Goal: Transaction & Acquisition: Download file/media

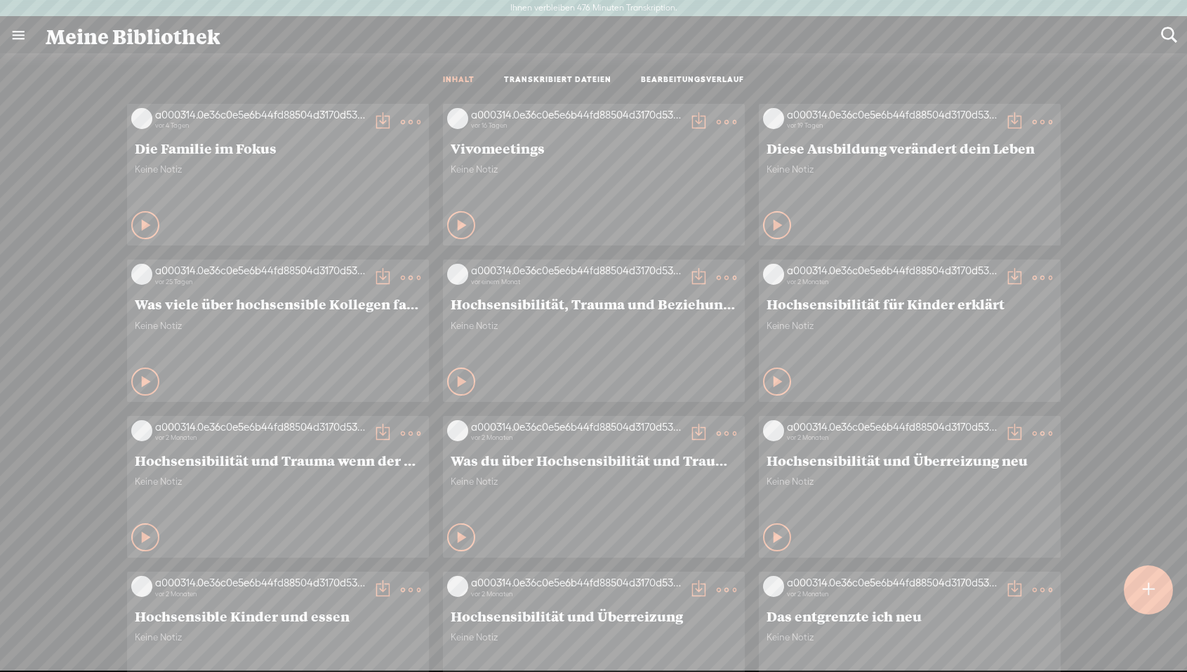
click at [1144, 605] on t at bounding box center [1149, 590] width 12 height 31
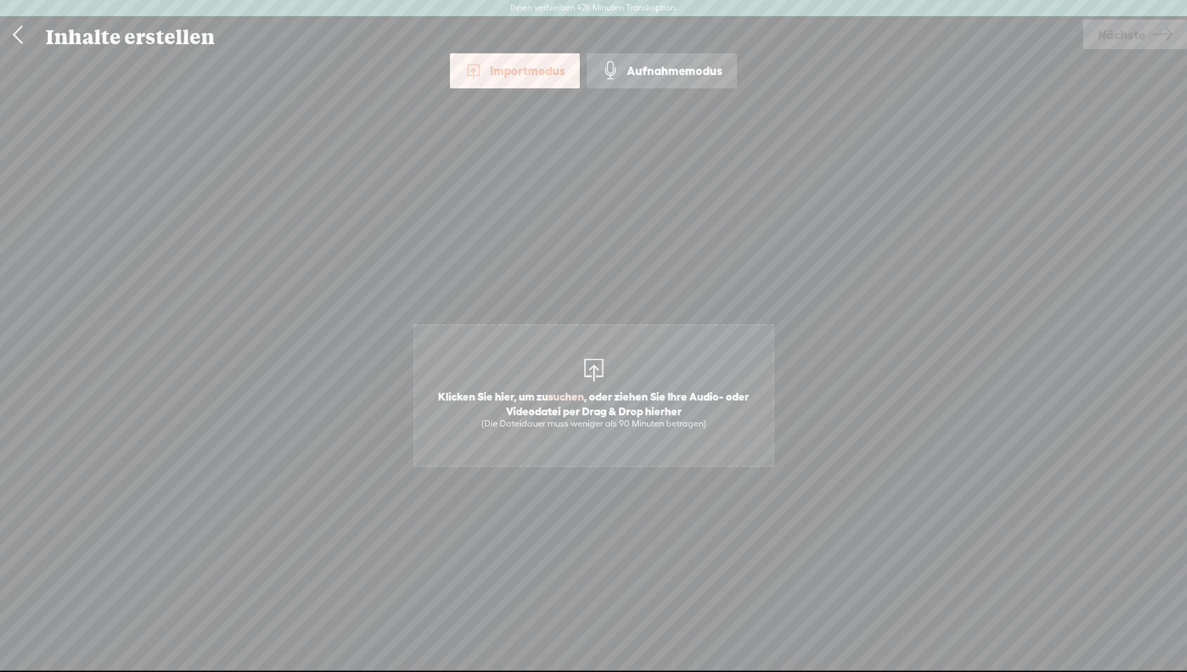
click at [588, 360] on div at bounding box center [594, 368] width 28 height 28
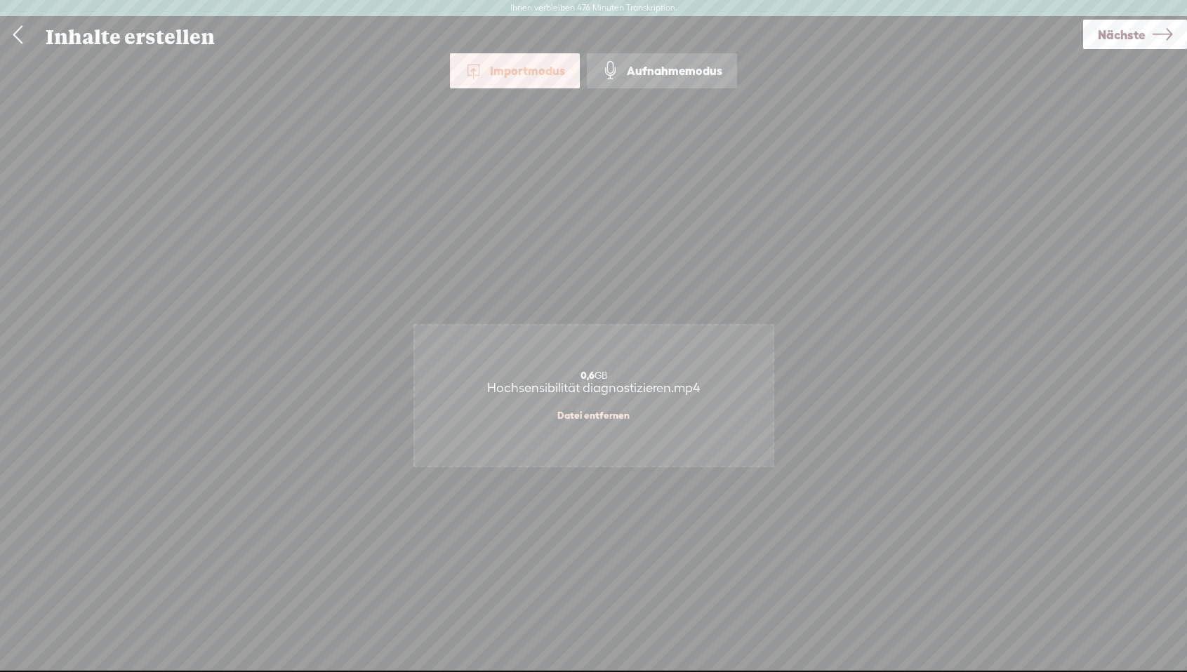
click at [1108, 45] on span "Nächste" at bounding box center [1122, 35] width 48 height 36
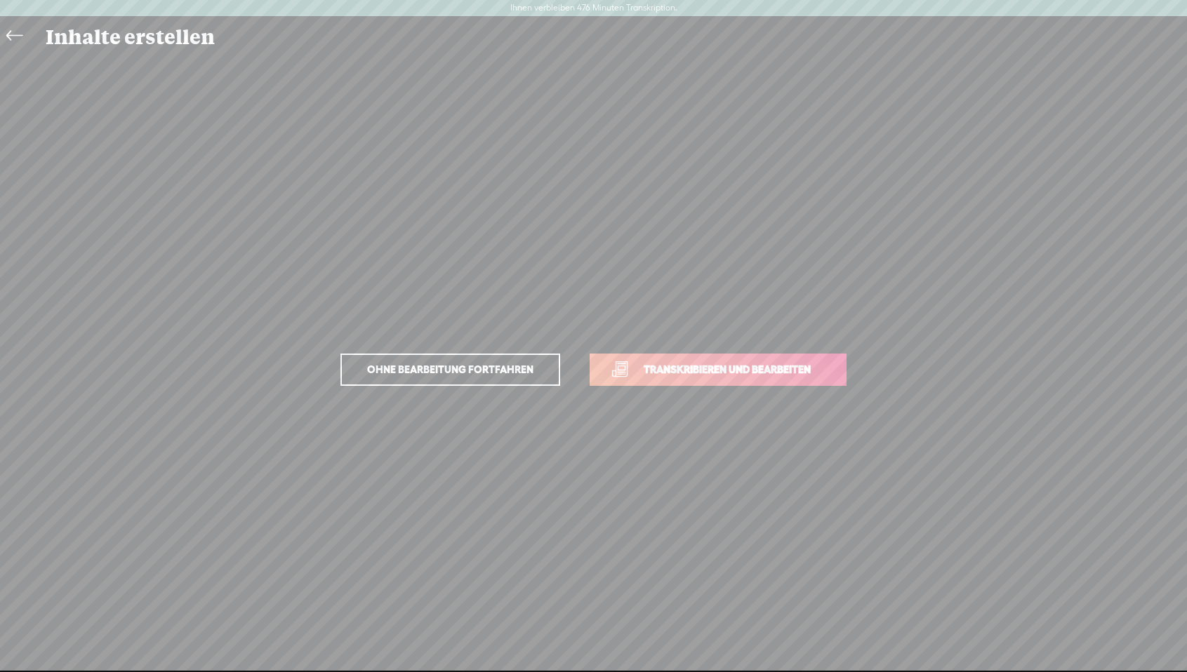
click at [719, 369] on font "Transkribieren und bearbeiten" at bounding box center [727, 370] width 167 height 12
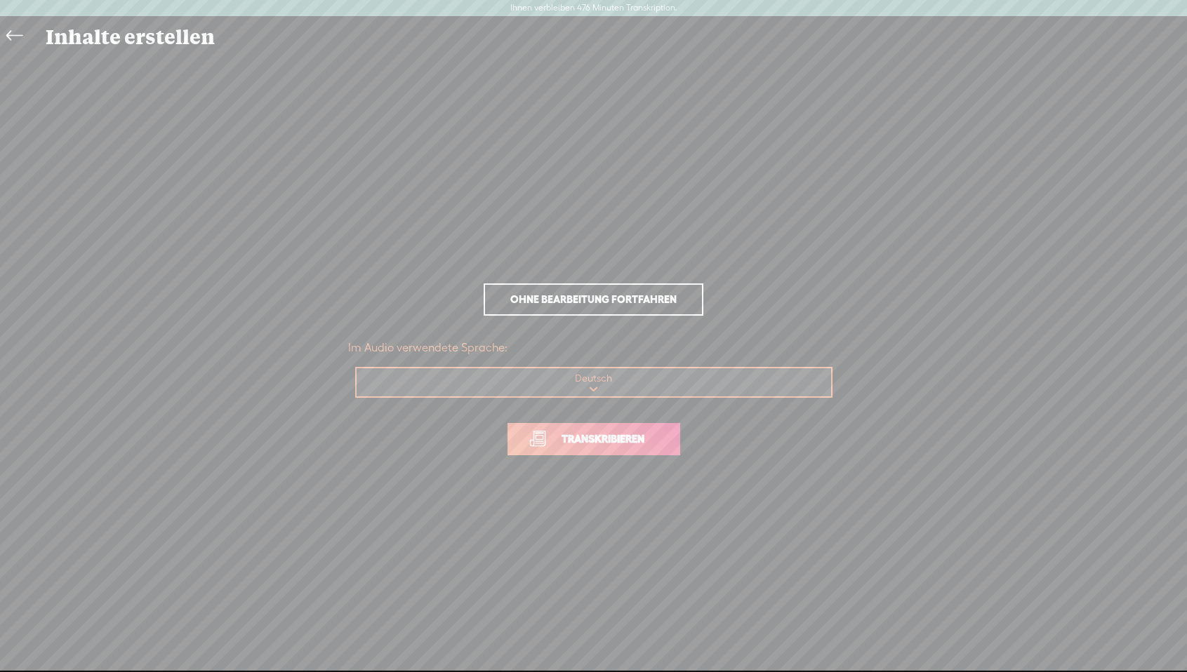
click at [602, 445] on span "Transkribieren" at bounding box center [603, 439] width 112 height 16
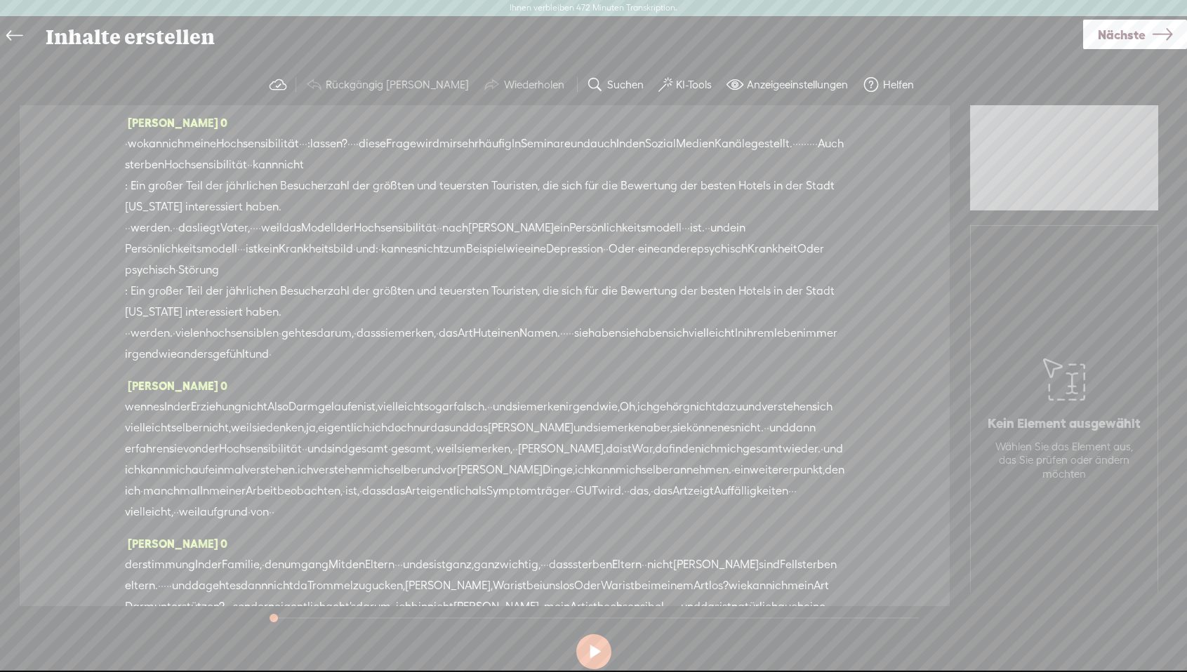
click at [676, 85] on font "KI-Tools" at bounding box center [694, 85] width 36 height 12
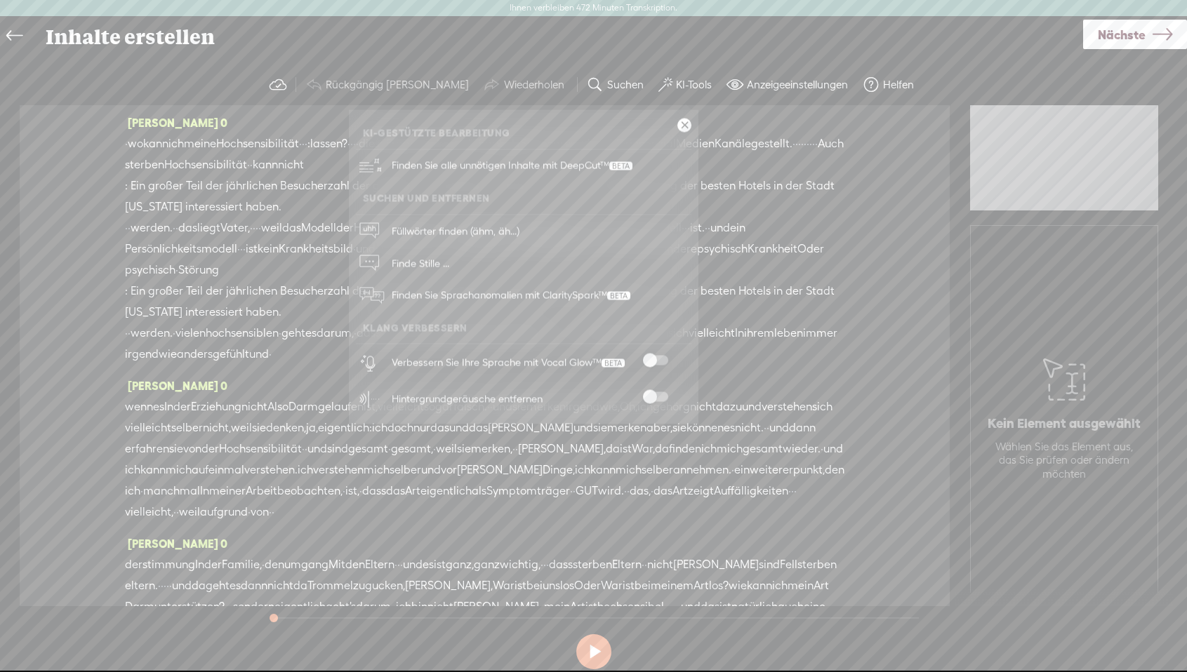
click at [663, 357] on span at bounding box center [655, 361] width 25 height 10
click at [666, 393] on span at bounding box center [655, 397] width 25 height 10
drag, startPoint x: 689, startPoint y: 126, endPoint x: 656, endPoint y: 125, distance: 33.0
click at [689, 125] on link at bounding box center [684, 126] width 14 height 14
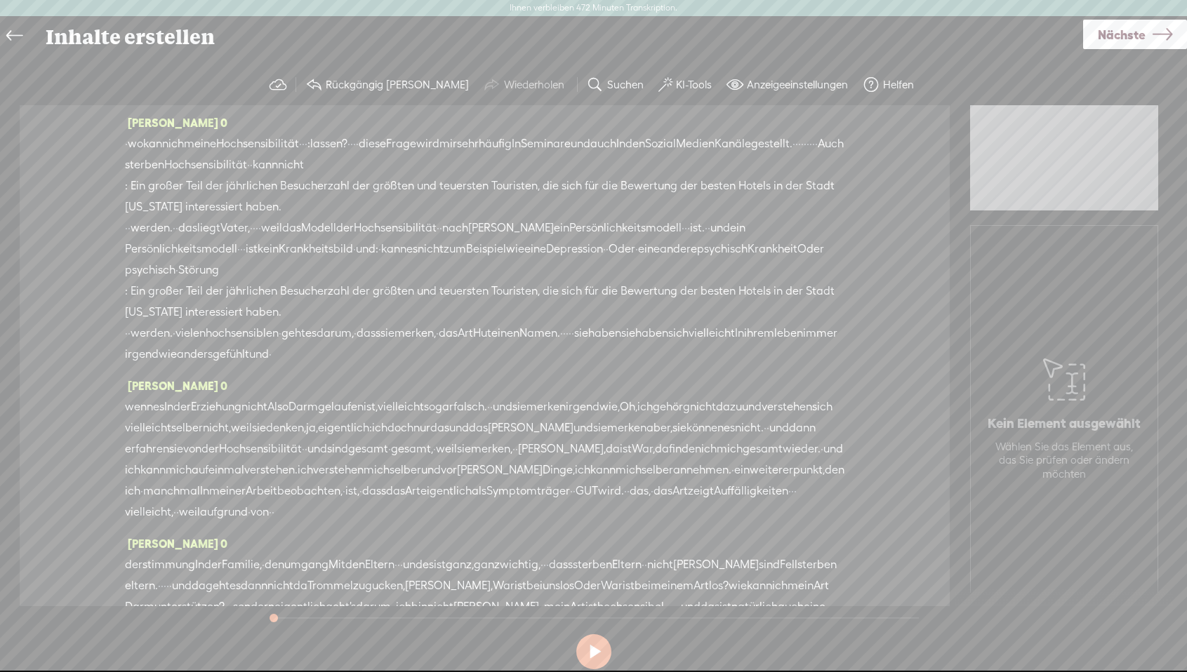
click at [128, 142] on font "wo" at bounding box center [135, 143] width 15 height 13
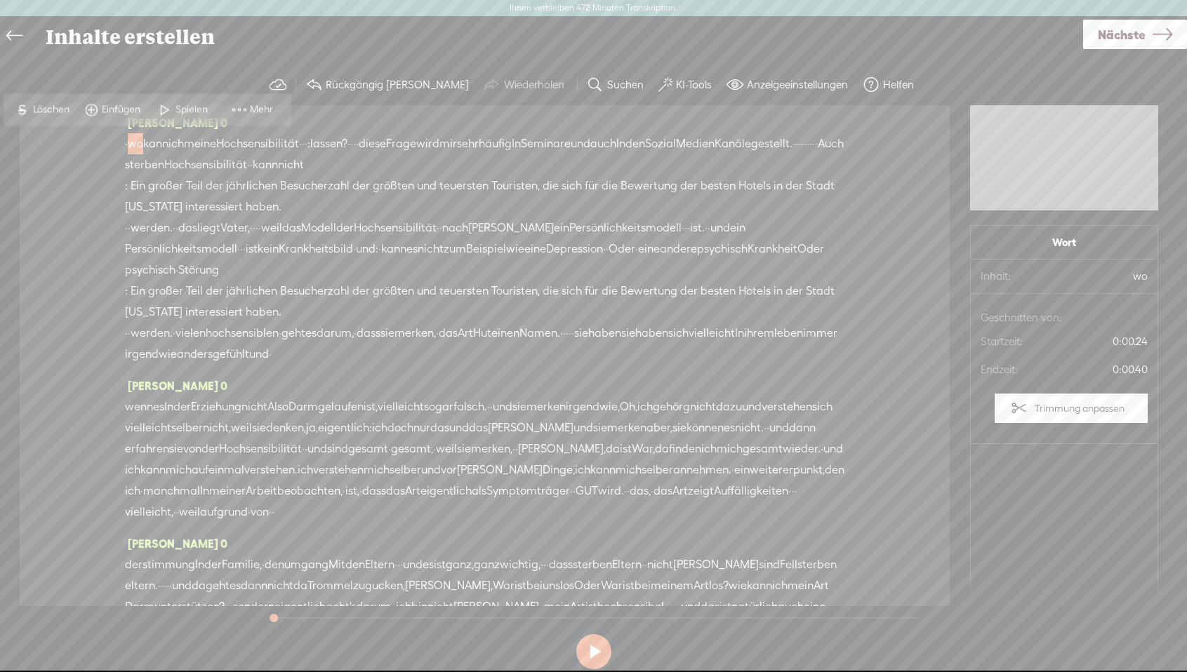
click at [190, 107] on font "Spielen" at bounding box center [191, 109] width 32 height 11
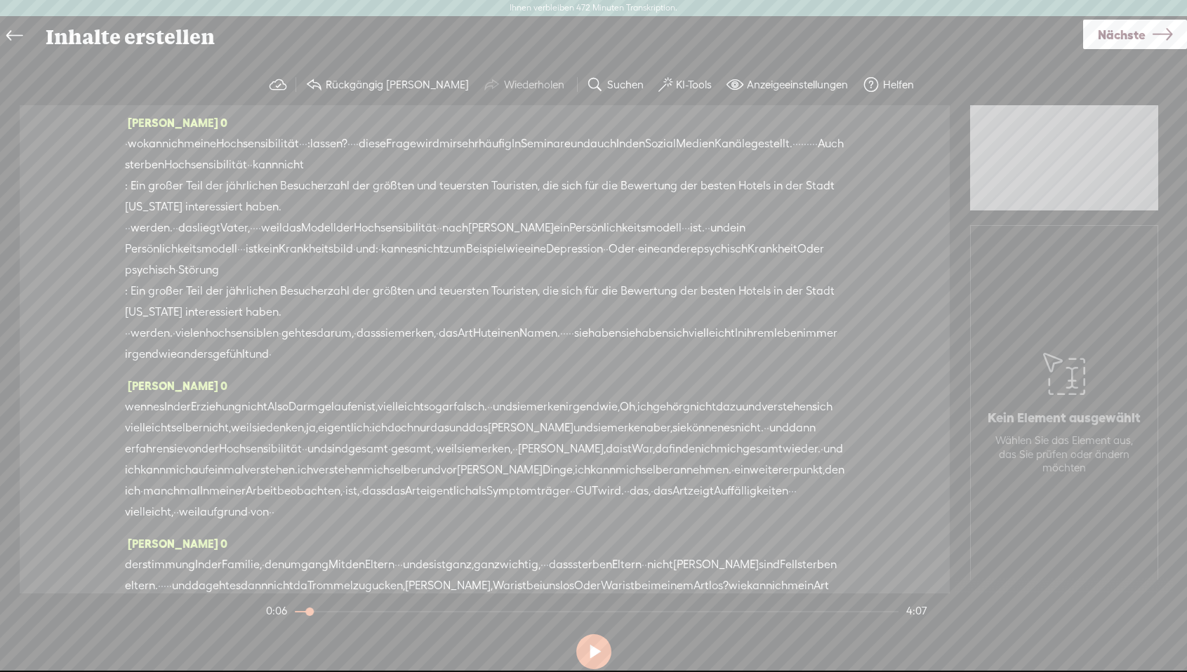
click at [1124, 41] on span "Nächste" at bounding box center [1122, 35] width 48 height 36
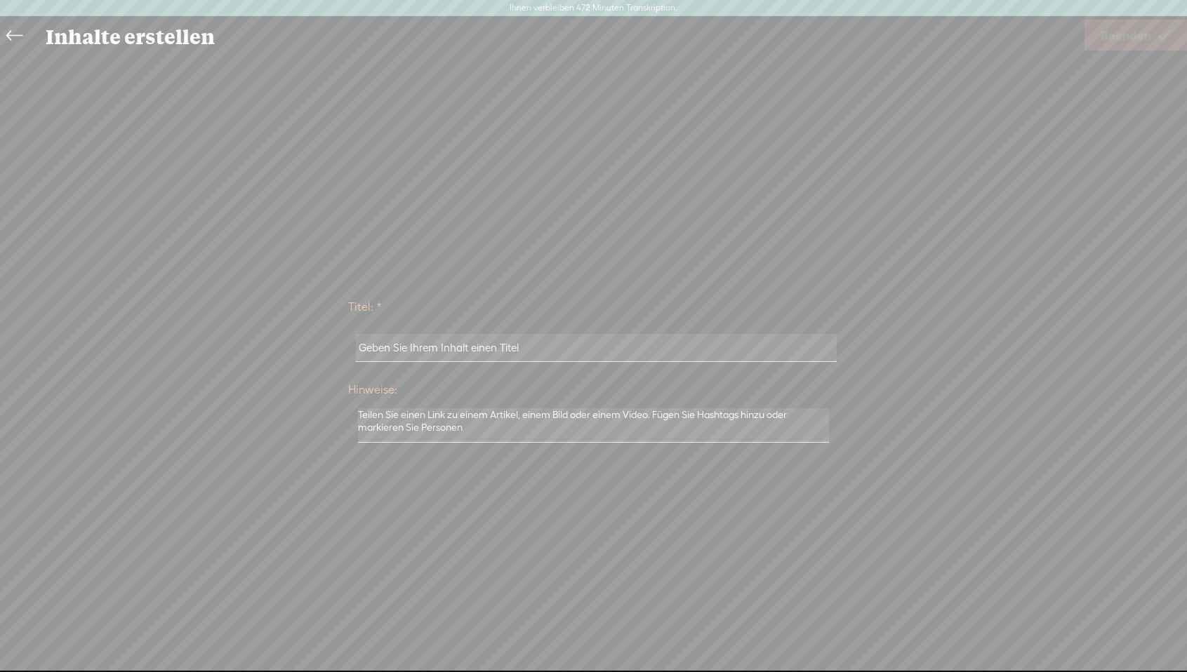
click at [486, 337] on input "text" at bounding box center [596, 347] width 481 height 27
drag, startPoint x: 536, startPoint y: 347, endPoint x: 314, endPoint y: 330, distance: 222.5
click at [314, 330] on div "Titel: * Hinweise: Als Entwurfsinhalt speichern Veröffentlichen: Achtung: Die V…" at bounding box center [593, 369] width 1159 height 159
click at [467, 342] on input "text" at bounding box center [596, 347] width 481 height 27
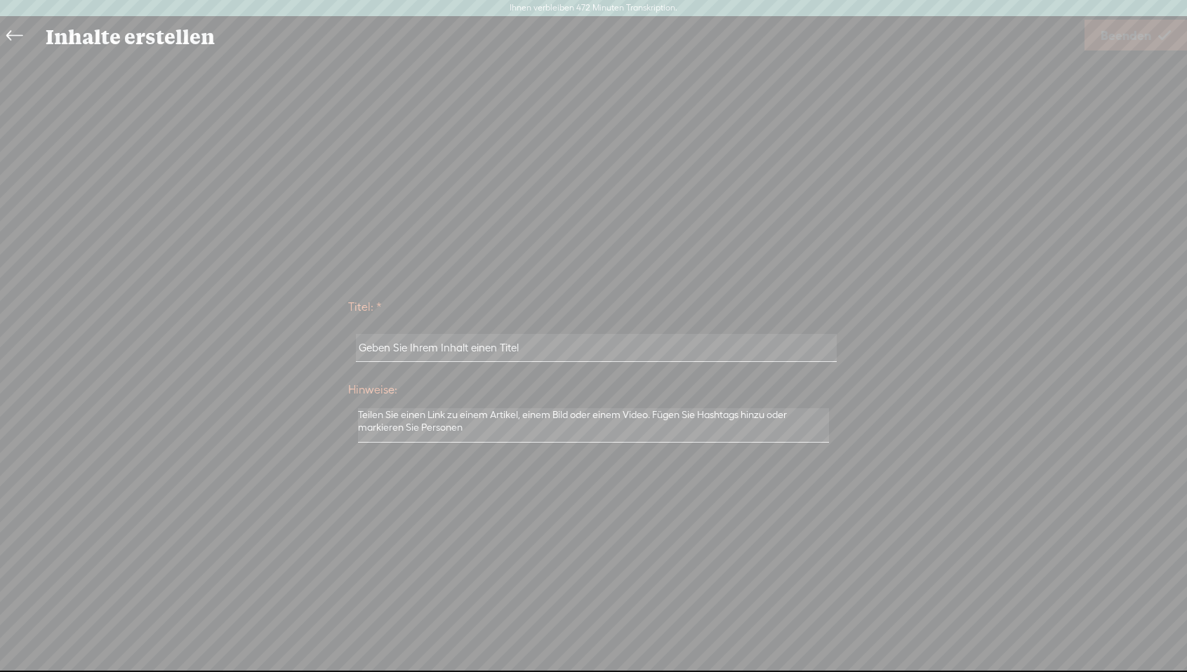
click at [467, 342] on input "text" at bounding box center [596, 347] width 481 height 27
type input "Diagnose Hochsensibilität, HSK"
click at [1130, 32] on font "Beenden" at bounding box center [1126, 35] width 51 height 15
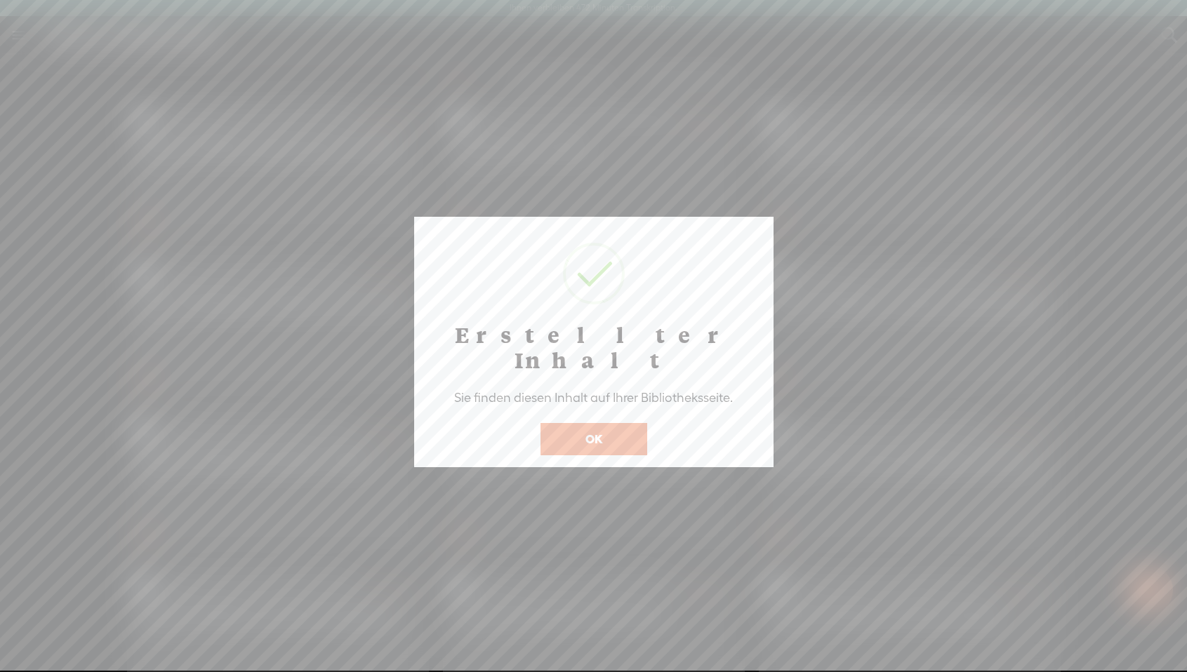
click at [604, 423] on button "OK" at bounding box center [594, 439] width 107 height 32
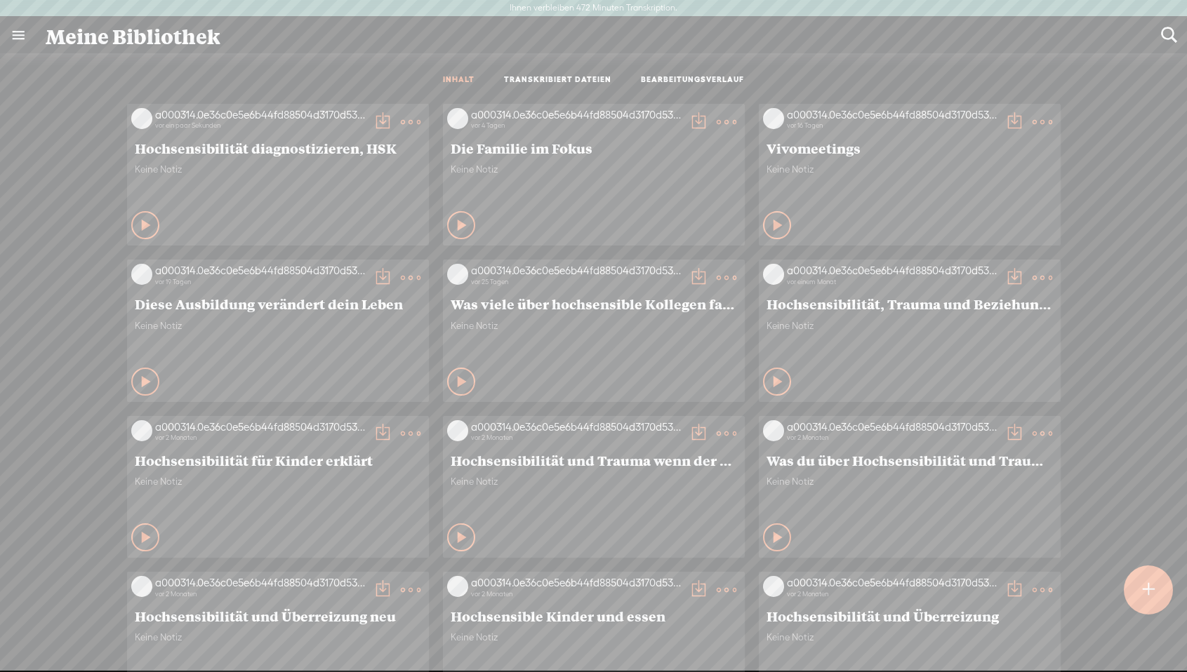
scroll to position [6, 0]
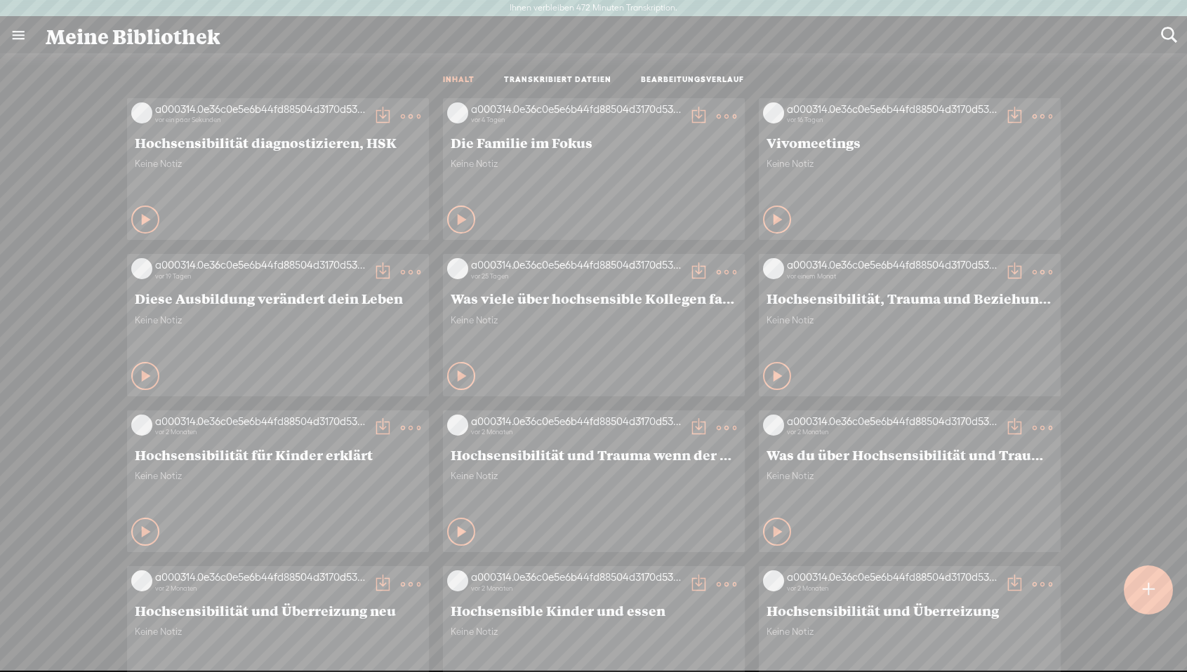
click at [140, 220] on icon at bounding box center [147, 220] width 14 height 14
click at [139, 220] on icon at bounding box center [146, 220] width 14 height 14
click at [401, 107] on t at bounding box center [411, 117] width 20 height 20
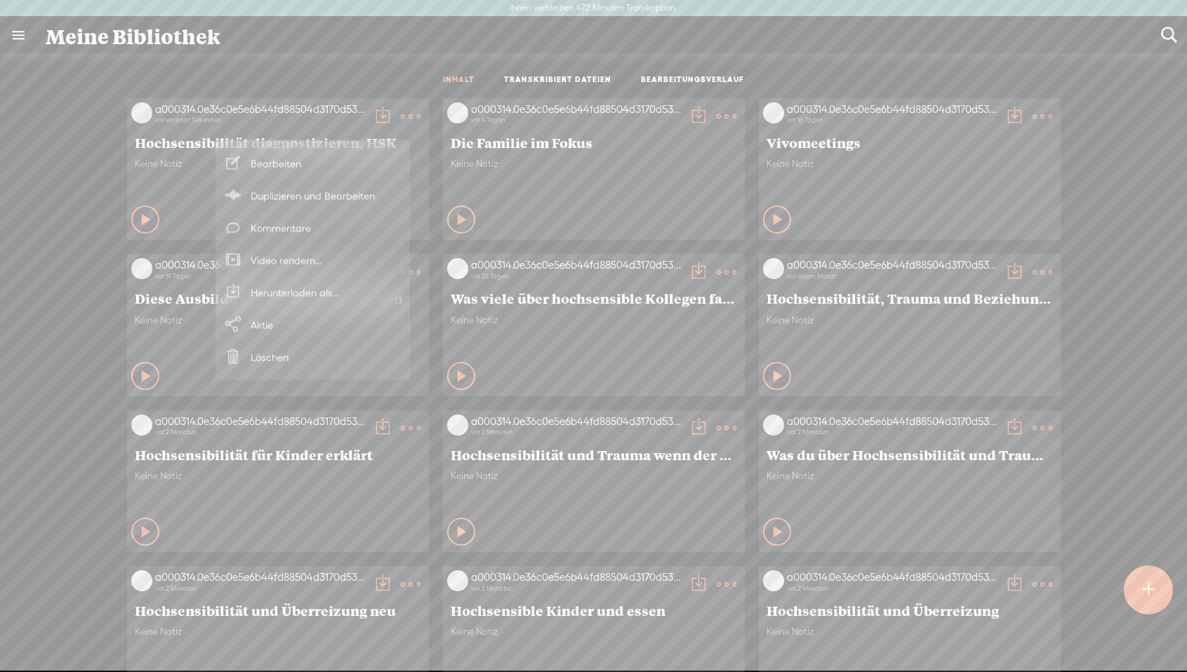
click at [291, 293] on font "Herunterladen als..." at bounding box center [295, 292] width 88 height 12
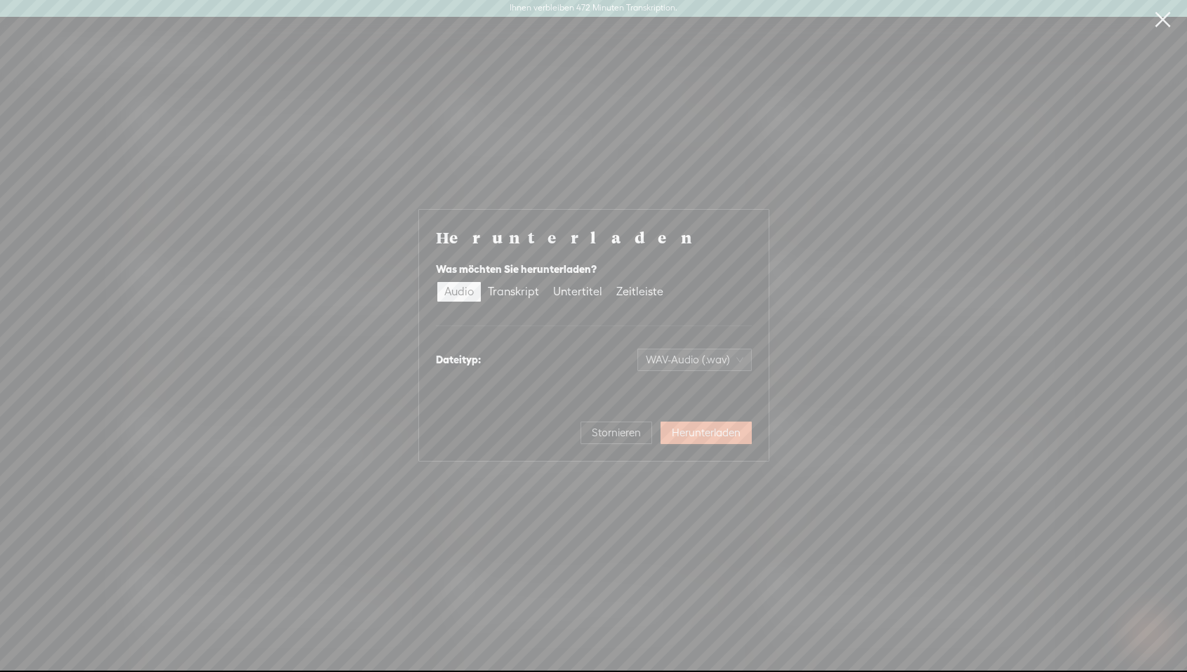
click at [908, 190] on div "Herunterladen Was möchten Sie herunterladen? Audio Transkript Untertitel Zeitle…" at bounding box center [593, 335] width 1187 height 671
click at [637, 430] on font "Stornieren" at bounding box center [616, 433] width 49 height 12
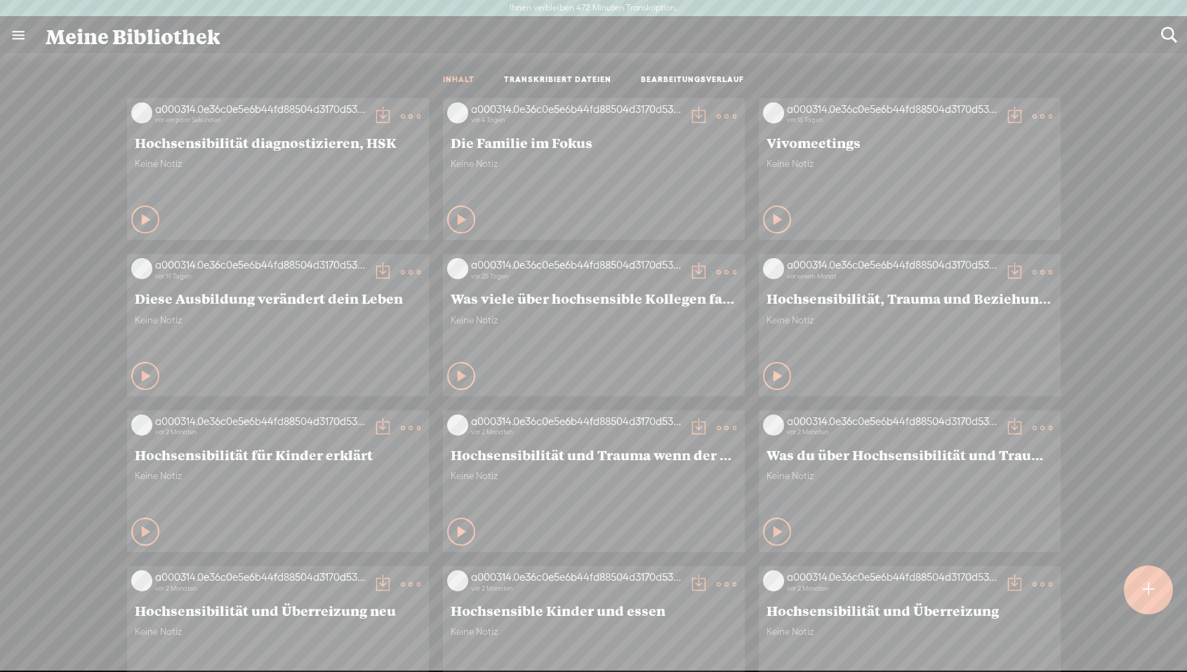
click at [206, 147] on font "Hochsensibilität diagnostizieren, HSK" at bounding box center [266, 142] width 262 height 18
click at [401, 107] on t at bounding box center [411, 117] width 20 height 20
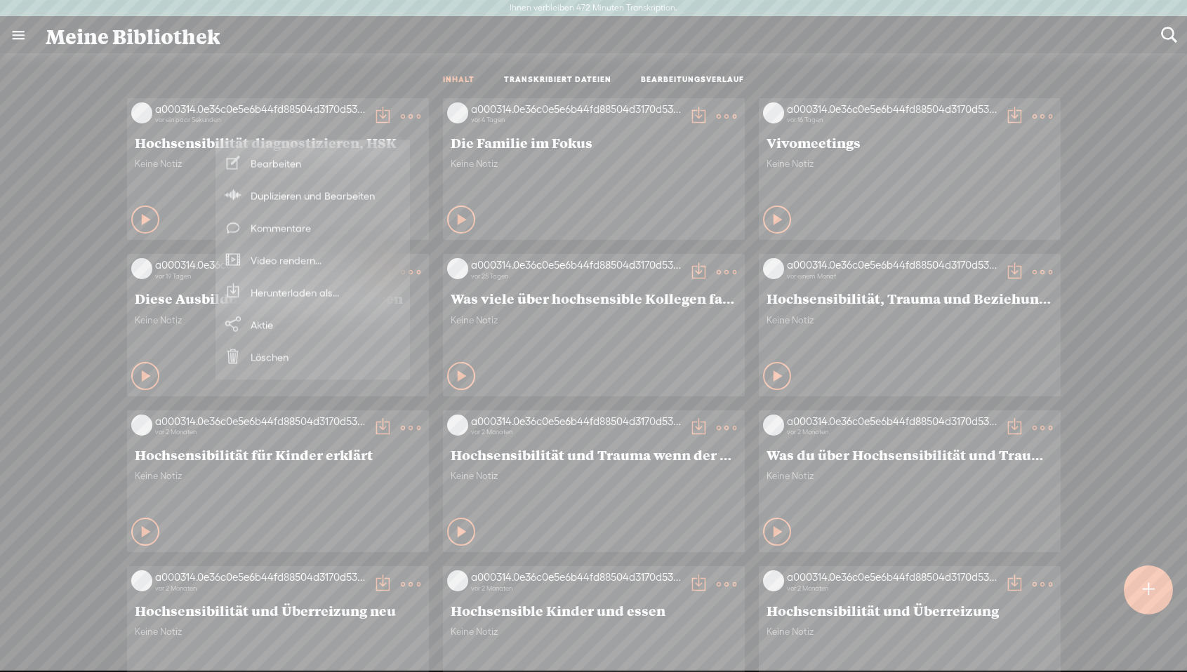
click at [309, 159] on link "Bearbeiten" at bounding box center [313, 163] width 180 height 32
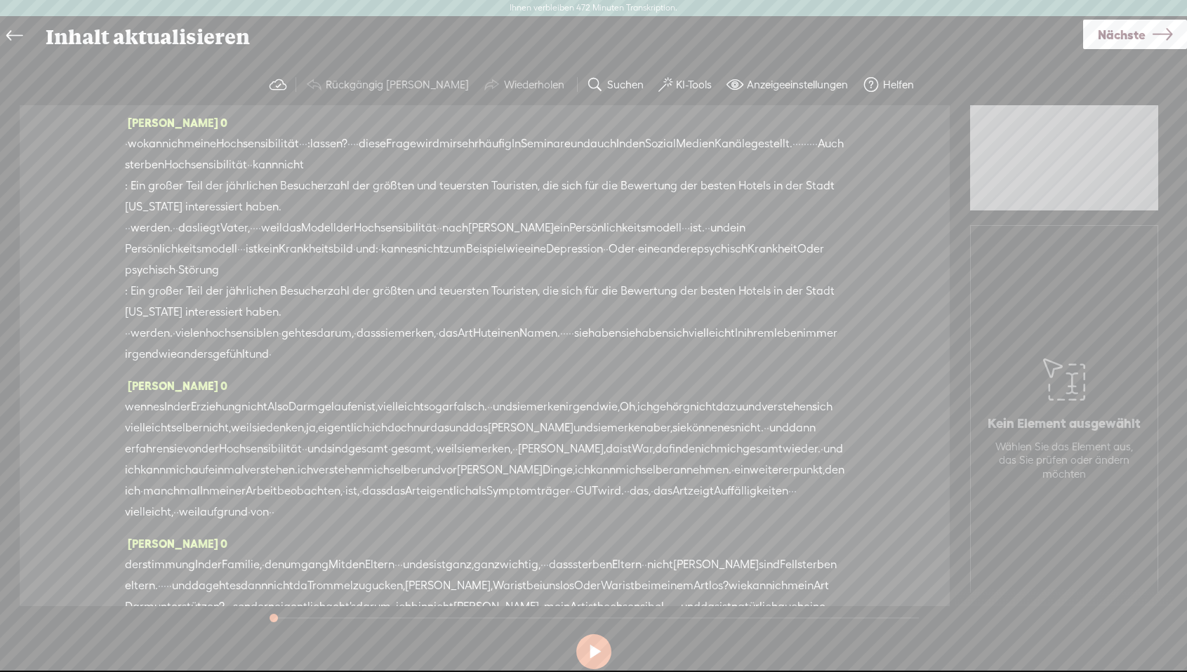
click at [632, 197] on span ": Ein großer Teil der jährlichen Besucherzahl der größten und teuersten Tourist…" at bounding box center [484, 196] width 719 height 42
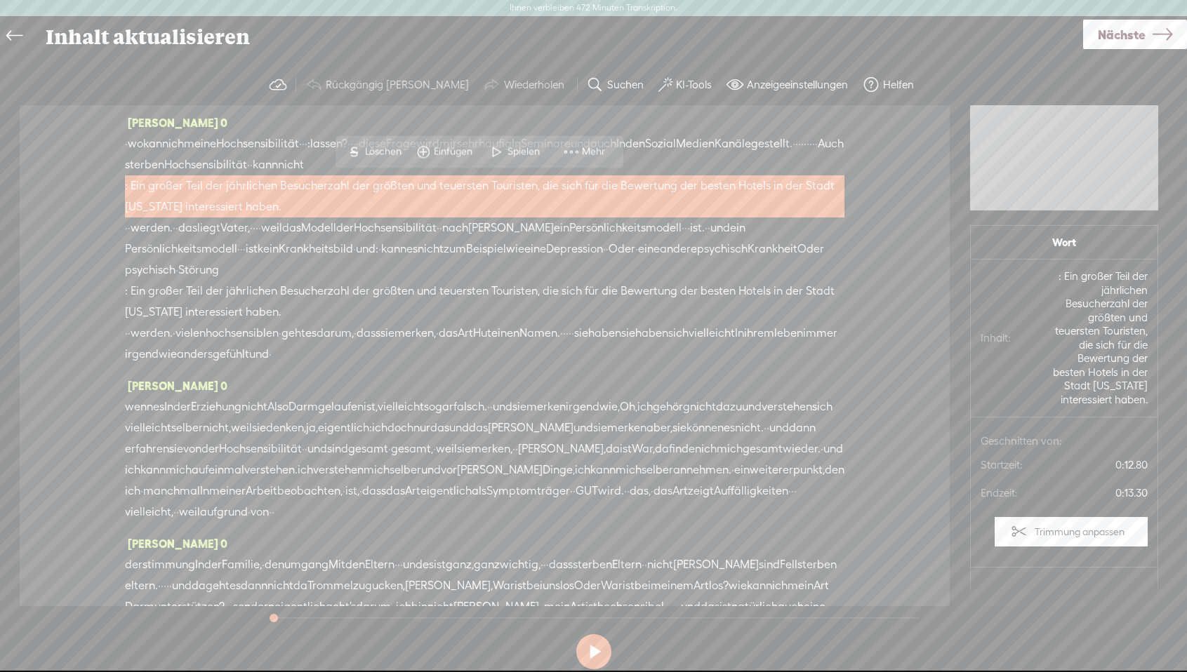
click at [170, 139] on font "ich" at bounding box center [175, 143] width 15 height 13
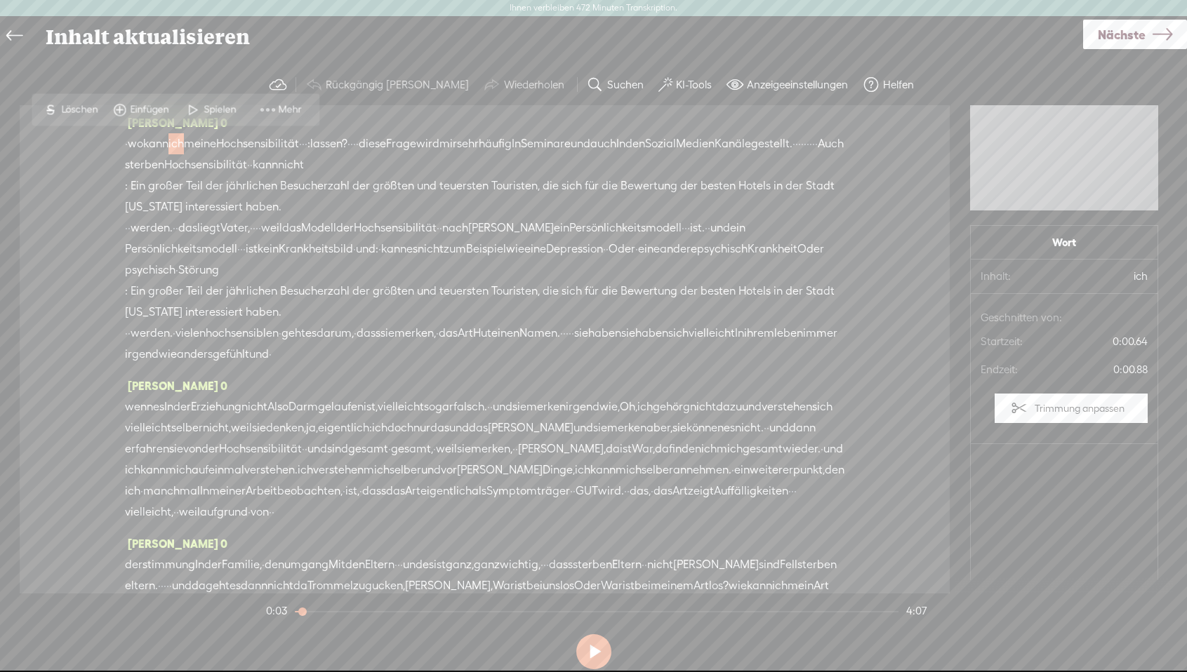
click at [27, 32] on link at bounding box center [18, 36] width 32 height 32
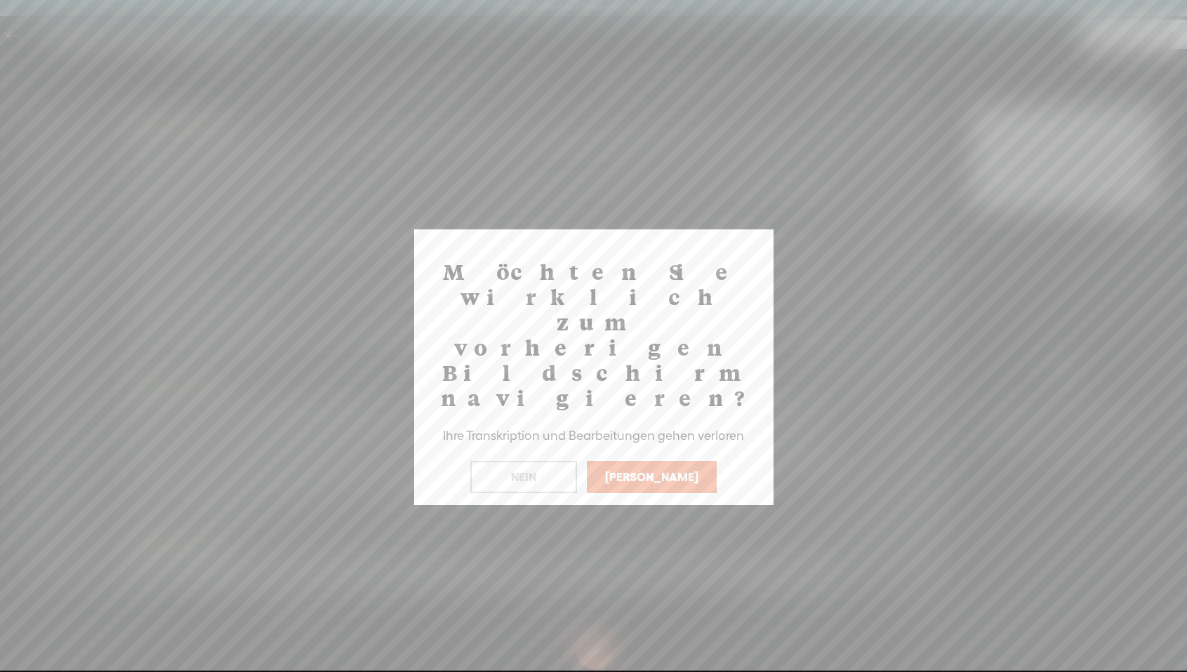
click at [649, 419] on div "Möchten Sie wirklich zum vorherigen Bildschirm navigieren? Ihre Transkription u…" at bounding box center [593, 368] width 359 height 276
click at [668, 461] on button "Ja" at bounding box center [652, 477] width 130 height 32
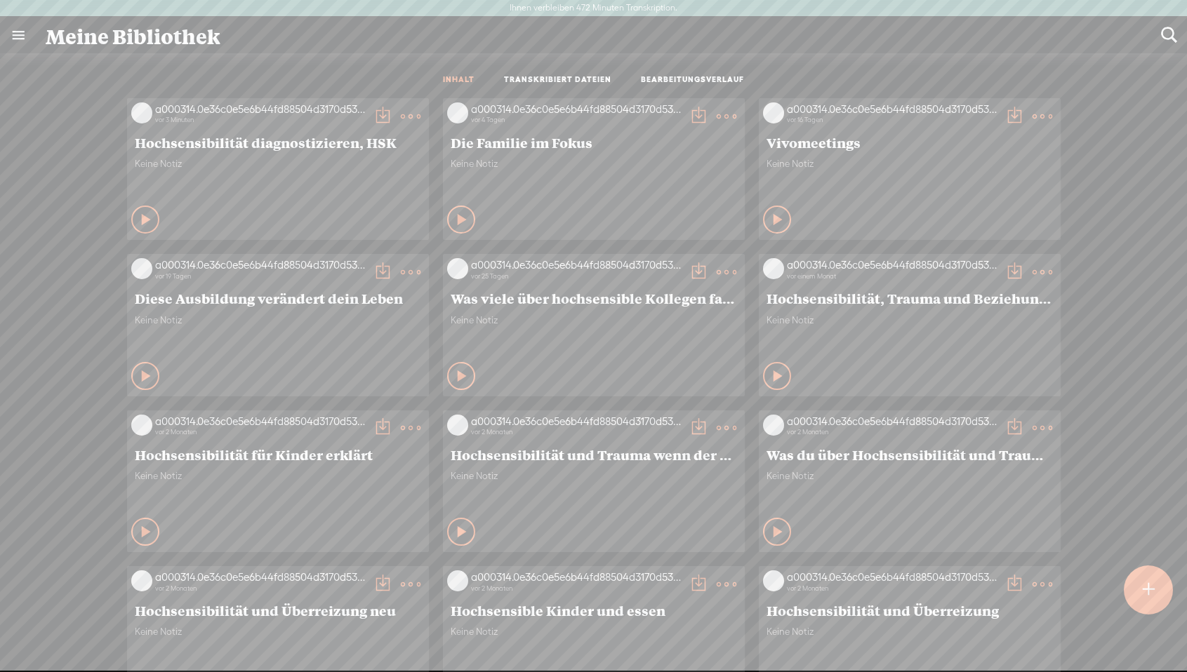
click at [401, 115] on t at bounding box center [411, 117] width 20 height 20
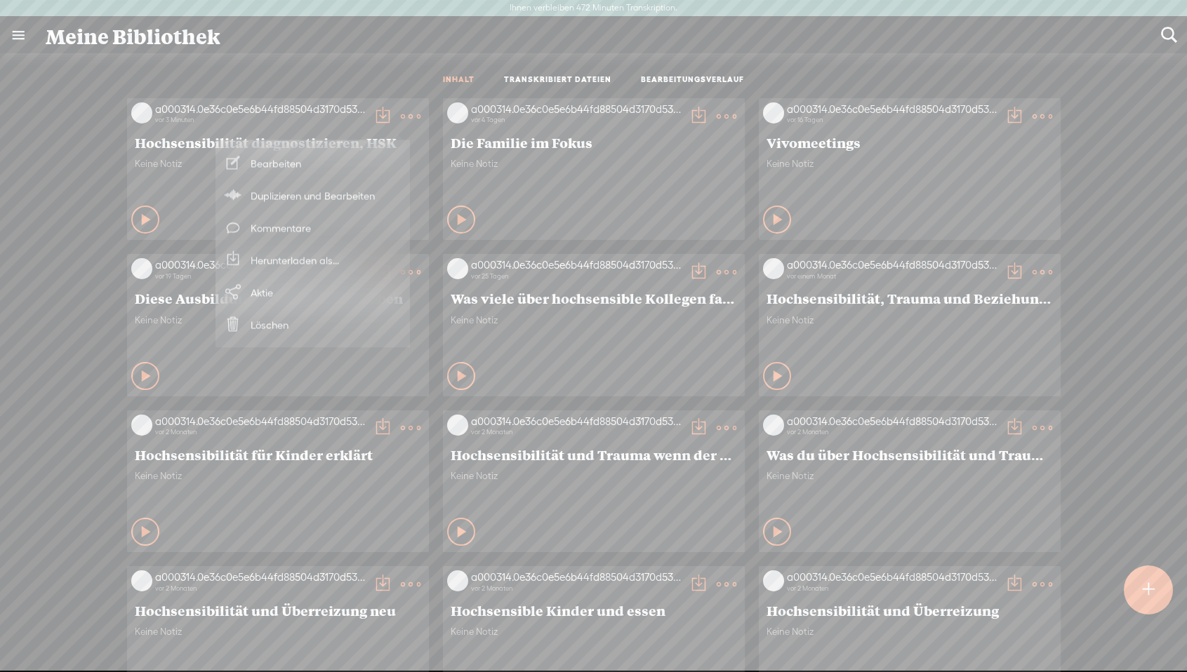
click at [1033, 107] on t at bounding box center [1043, 117] width 20 height 20
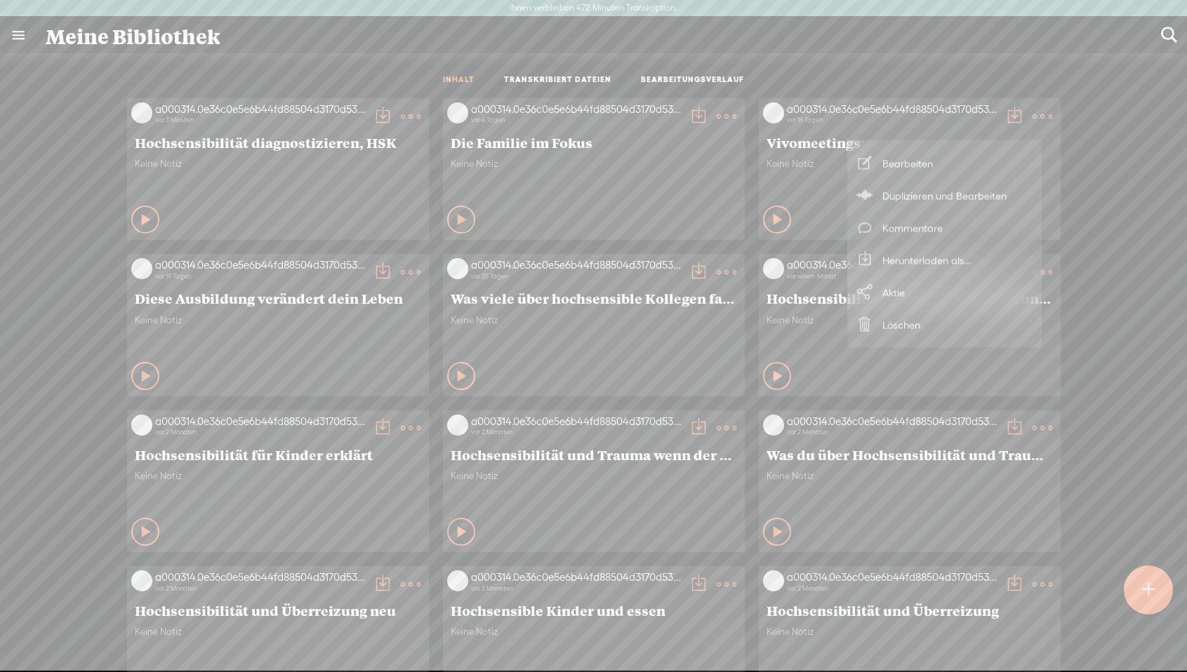
click at [941, 260] on font "Herunterladen als..." at bounding box center [926, 260] width 88 height 12
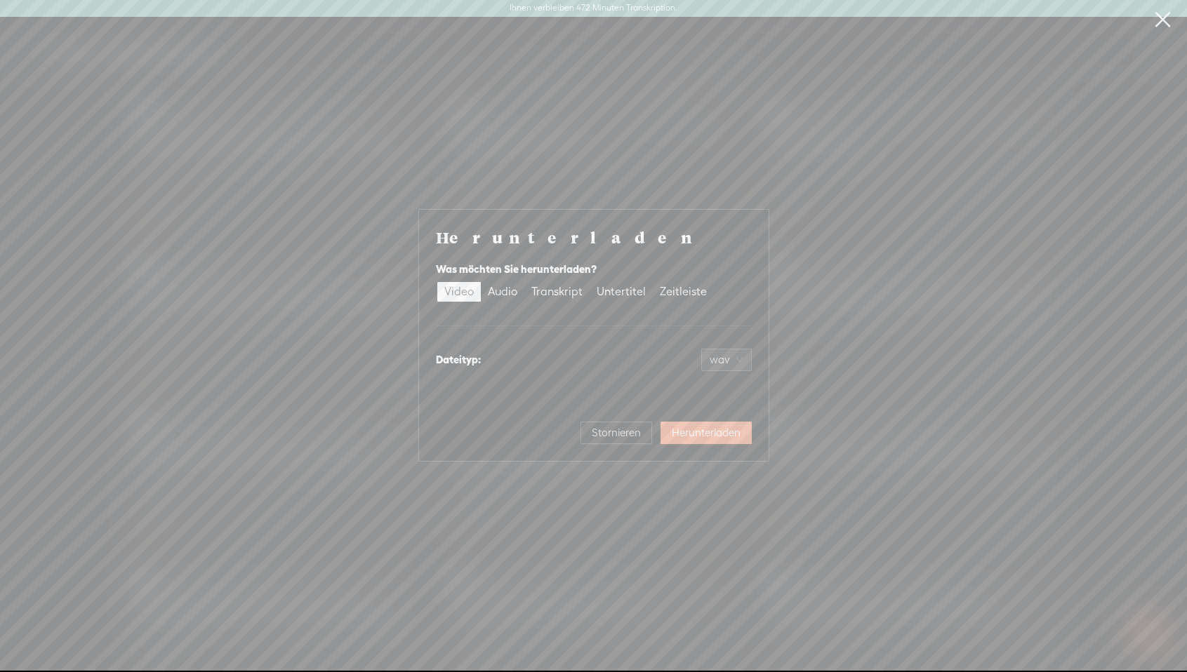
click at [859, 288] on div "Herunterladen Was möchten Sie herunterladen? Video Audio Transkript Untertitel …" at bounding box center [593, 335] width 1187 height 671
click at [618, 427] on font "Stornieren" at bounding box center [616, 433] width 49 height 12
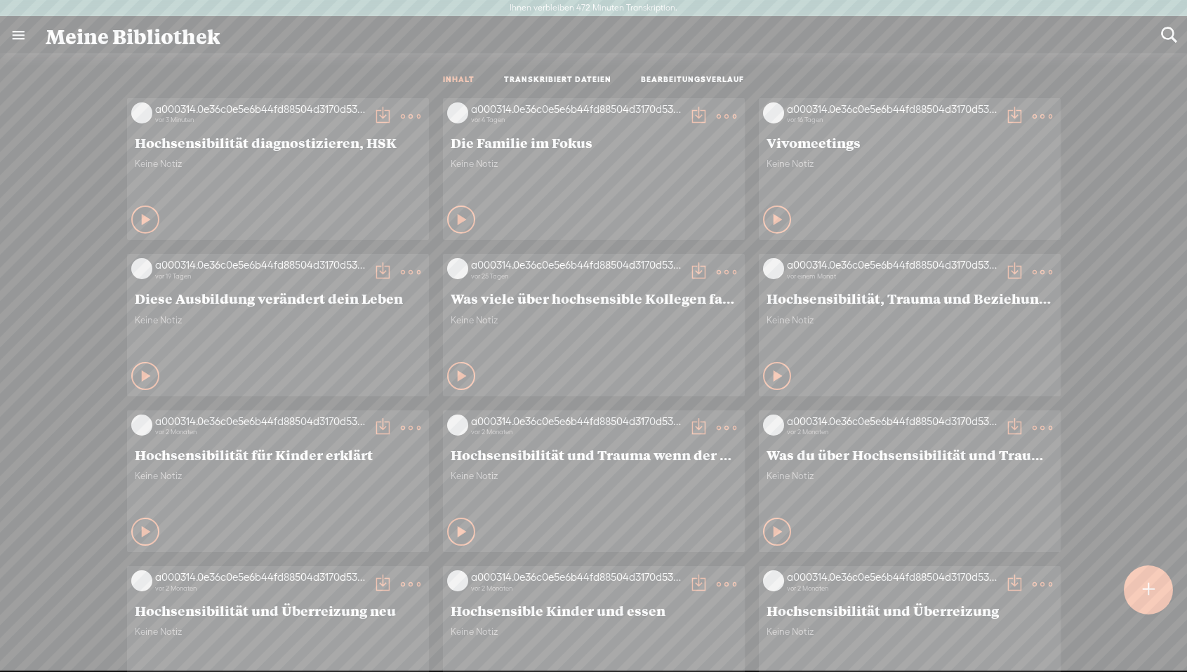
click at [401, 116] on t at bounding box center [411, 117] width 20 height 20
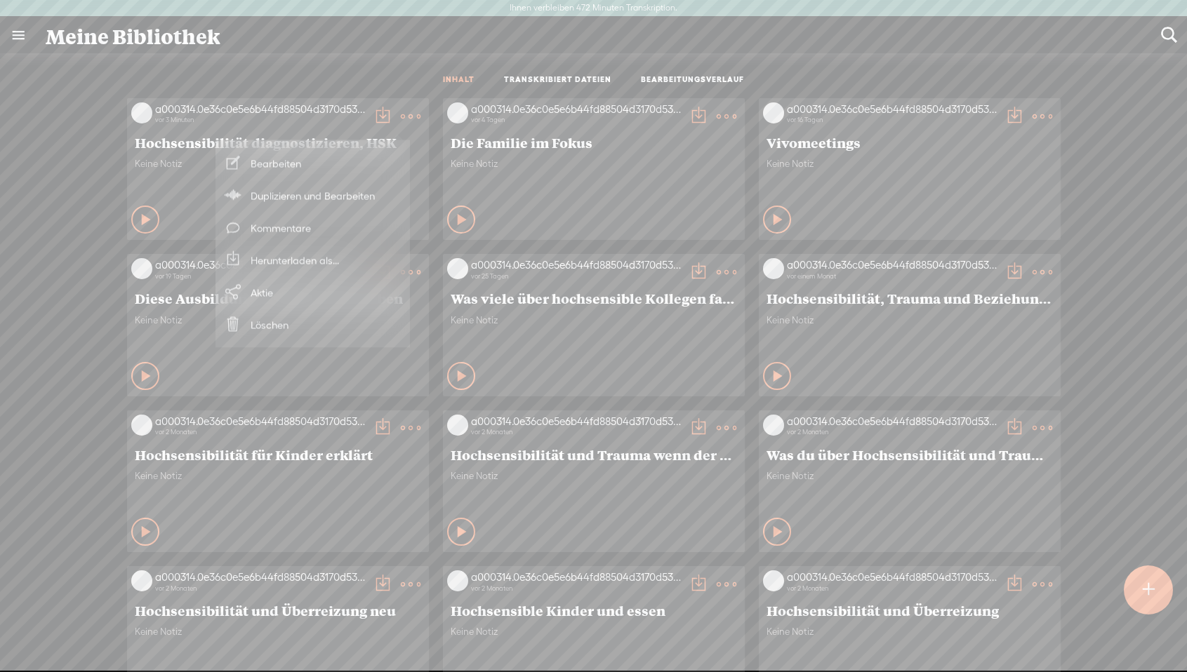
click at [280, 263] on font "Herunterladen als..." at bounding box center [295, 260] width 88 height 12
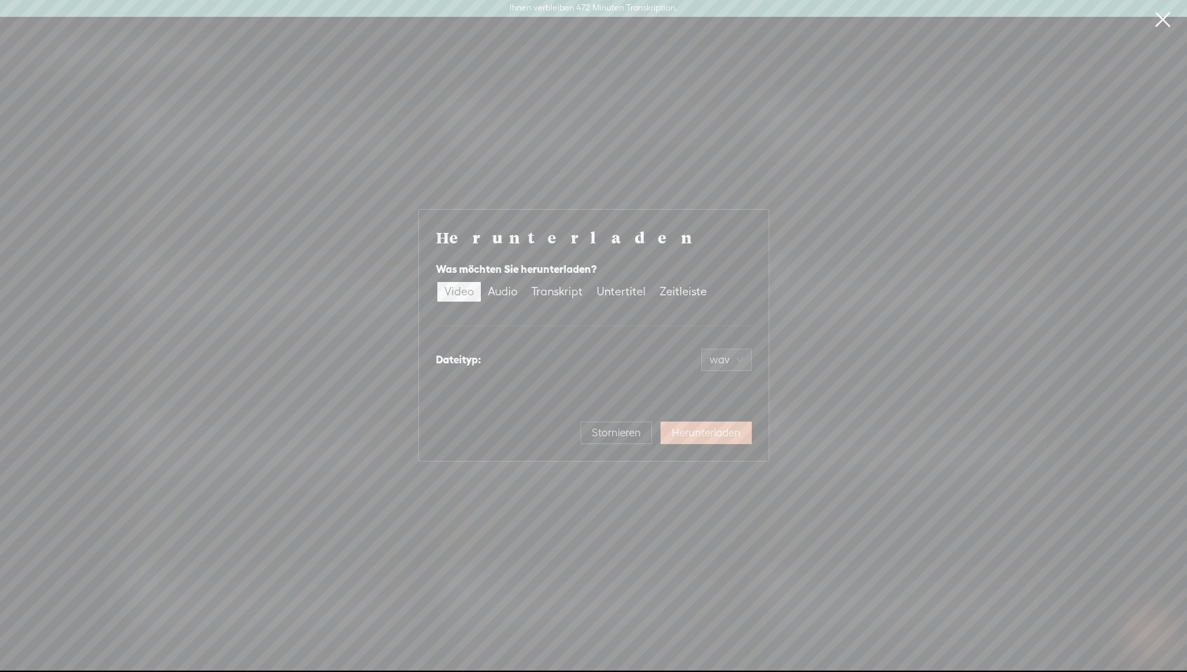
click at [688, 430] on font "Herunterladen" at bounding box center [706, 433] width 69 height 12
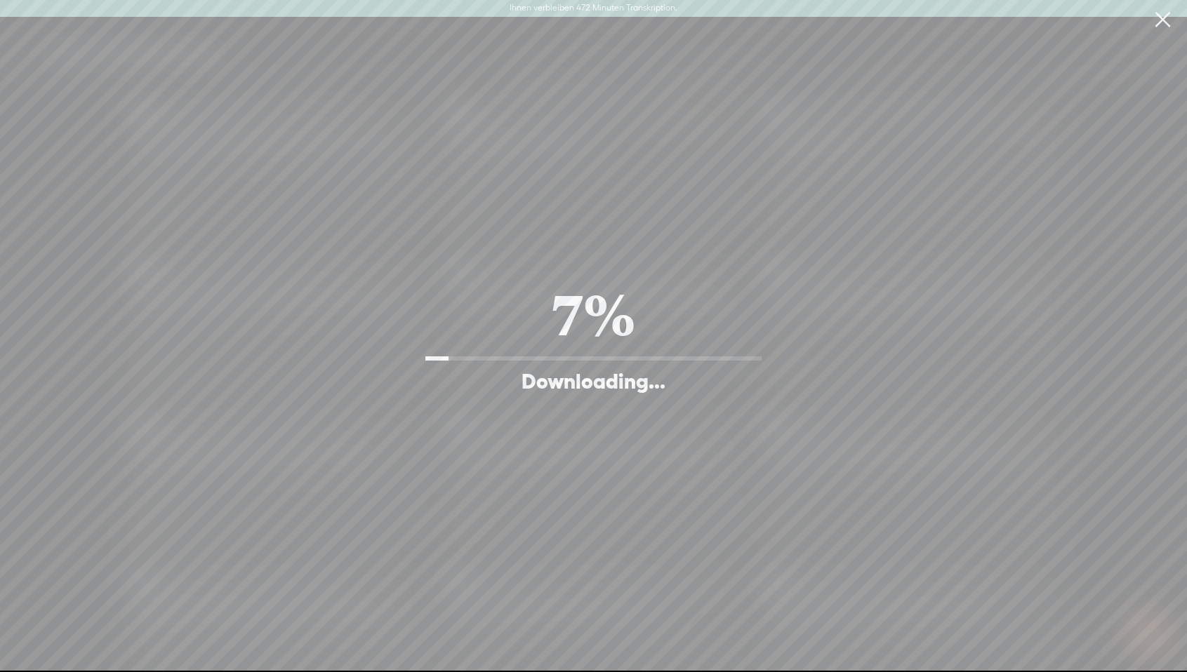
click at [1165, 25] on link at bounding box center [1162, 19] width 35 height 39
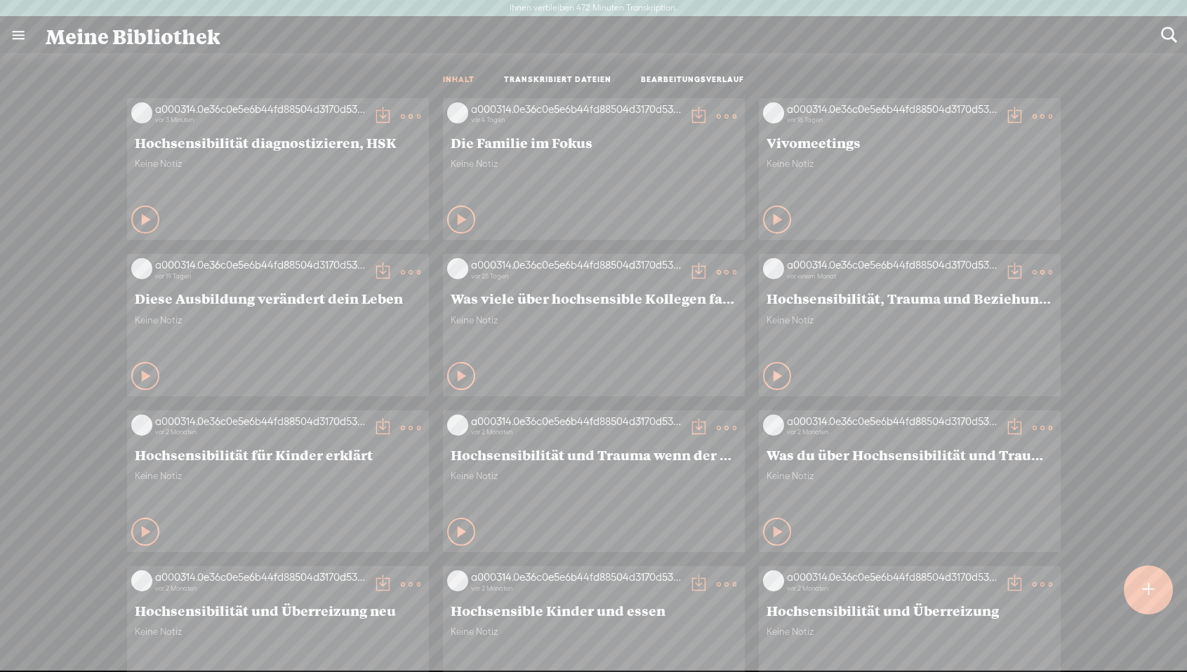
click at [373, 114] on t at bounding box center [383, 117] width 20 height 20
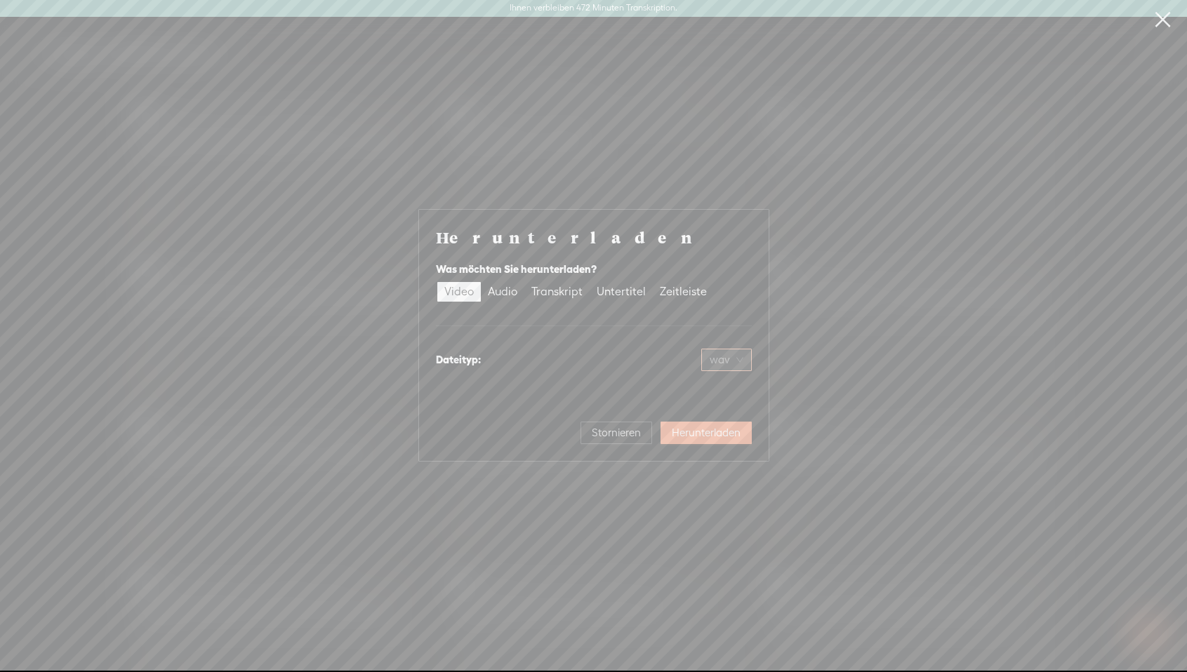
click at [717, 366] on span "wav" at bounding box center [727, 360] width 34 height 21
click at [715, 386] on font "MP4-Video (.mp4)" at bounding box center [701, 389] width 77 height 11
click at [723, 360] on font "wav" at bounding box center [720, 360] width 20 height 12
click at [722, 391] on font "MP4-Video (.mp4)" at bounding box center [701, 389] width 77 height 11
click at [721, 391] on div "Herunterladen Was möchten Sie herunterladen? Video Audio Transkript Untertitel …" at bounding box center [594, 336] width 316 height 218
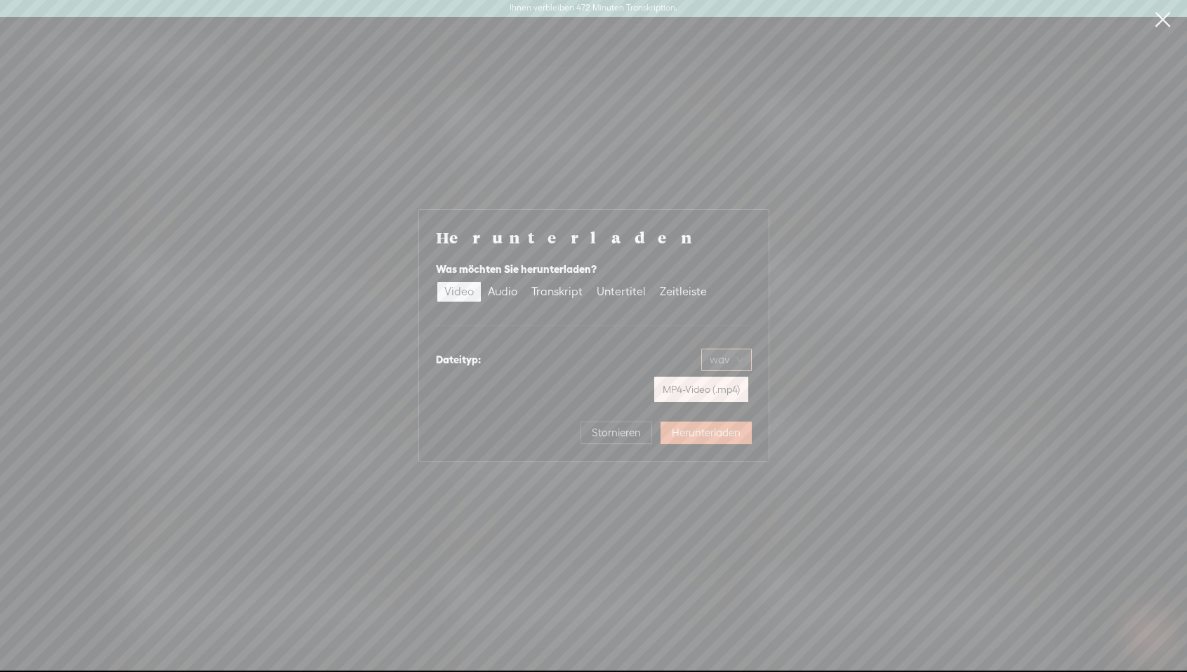
click at [746, 349] on div "wav" at bounding box center [726, 360] width 51 height 22
click at [734, 392] on font "MP4-Video (.mp4)" at bounding box center [701, 389] width 77 height 11
click at [734, 392] on div "Herunterladen Was möchten Sie herunterladen? Video Audio Transkript Untertitel …" at bounding box center [594, 336] width 316 height 218
click at [743, 359] on div "wav" at bounding box center [726, 360] width 51 height 22
click at [685, 390] on font "MP4-Video (.mp4)" at bounding box center [701, 389] width 77 height 11
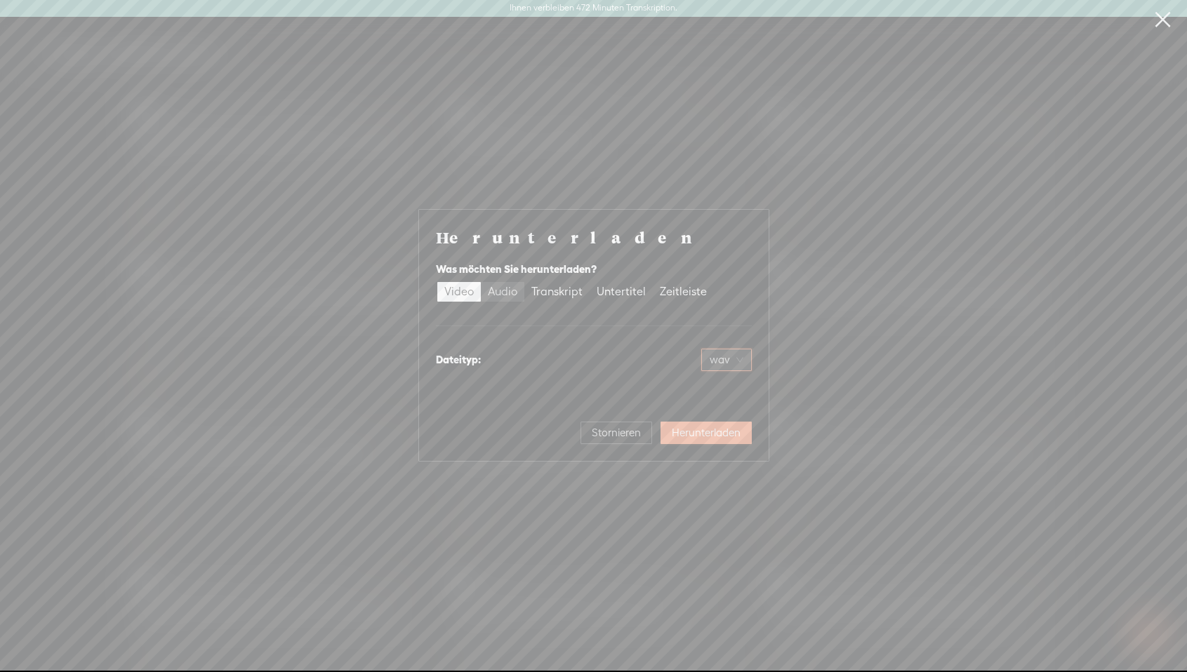
click at [508, 294] on font "Audio" at bounding box center [502, 291] width 29 height 13
click at [481, 282] on input "Audio" at bounding box center [481, 282] width 0 height 0
click at [446, 289] on font "Video" at bounding box center [458, 291] width 29 height 13
click at [437, 282] on input "Video" at bounding box center [437, 282] width 0 height 0
click at [711, 437] on font "Herunterladen" at bounding box center [706, 433] width 69 height 12
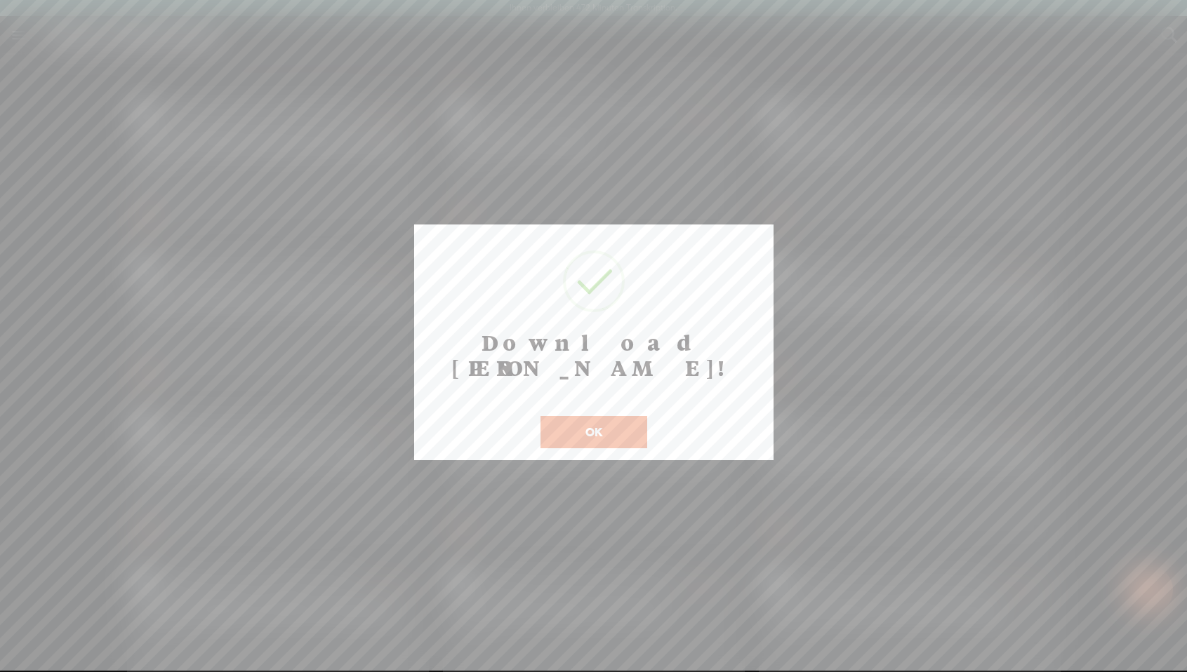
click at [601, 425] on font "OK" at bounding box center [593, 431] width 17 height 13
drag, startPoint x: 588, startPoint y: 405, endPoint x: 544, endPoint y: 345, distance: 74.3
click at [588, 425] on font "OK" at bounding box center [593, 431] width 17 height 13
click at [615, 416] on button "OK" at bounding box center [594, 432] width 107 height 32
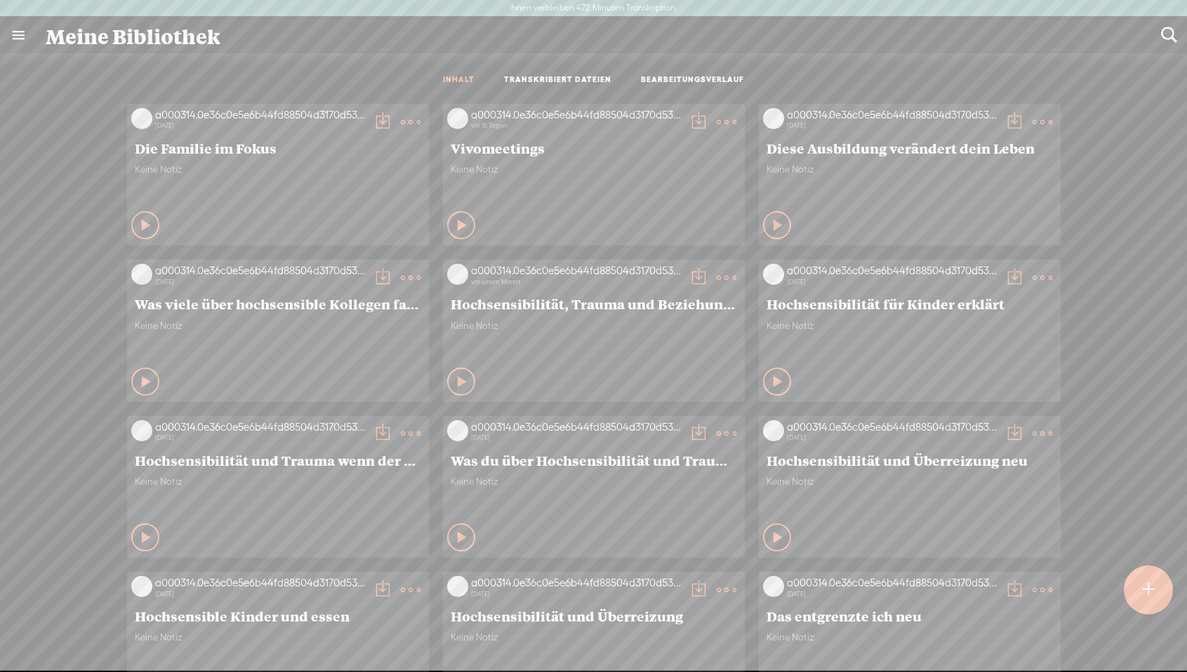
click at [1167, 33] on t at bounding box center [1169, 35] width 18 height 18
type input "sinn"
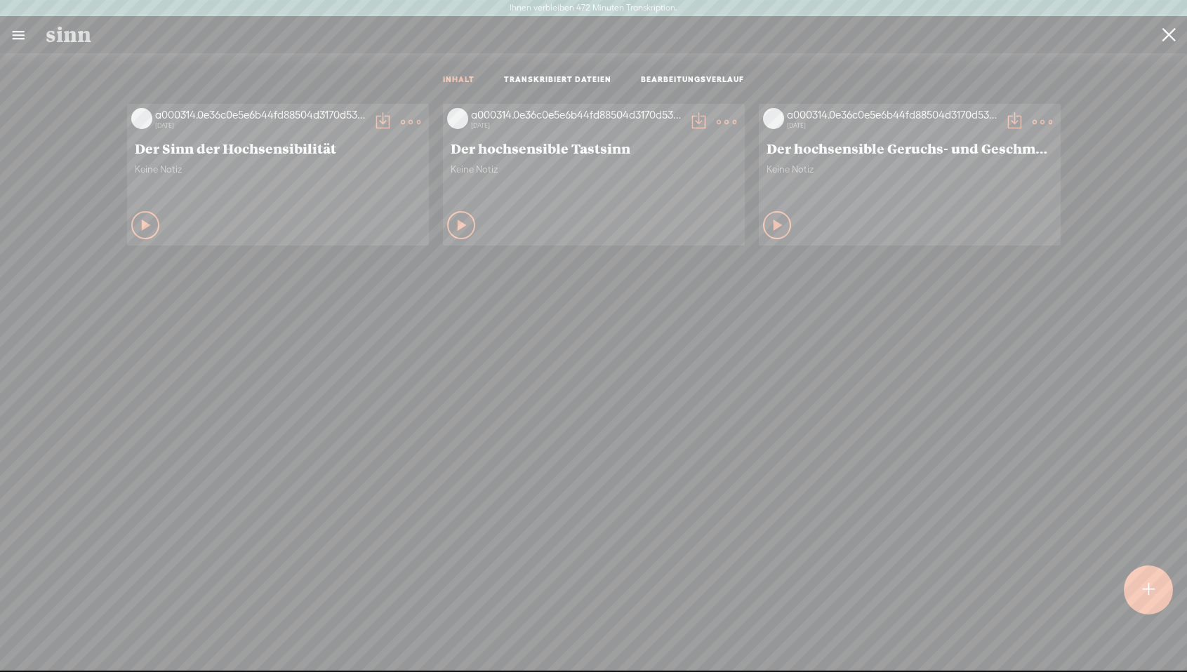
click at [131, 225] on div "Inhalte abspielen" at bounding box center [145, 225] width 28 height 28
click at [139, 226] on icon at bounding box center [146, 225] width 14 height 14
click at [409, 121] on t at bounding box center [411, 122] width 20 height 20
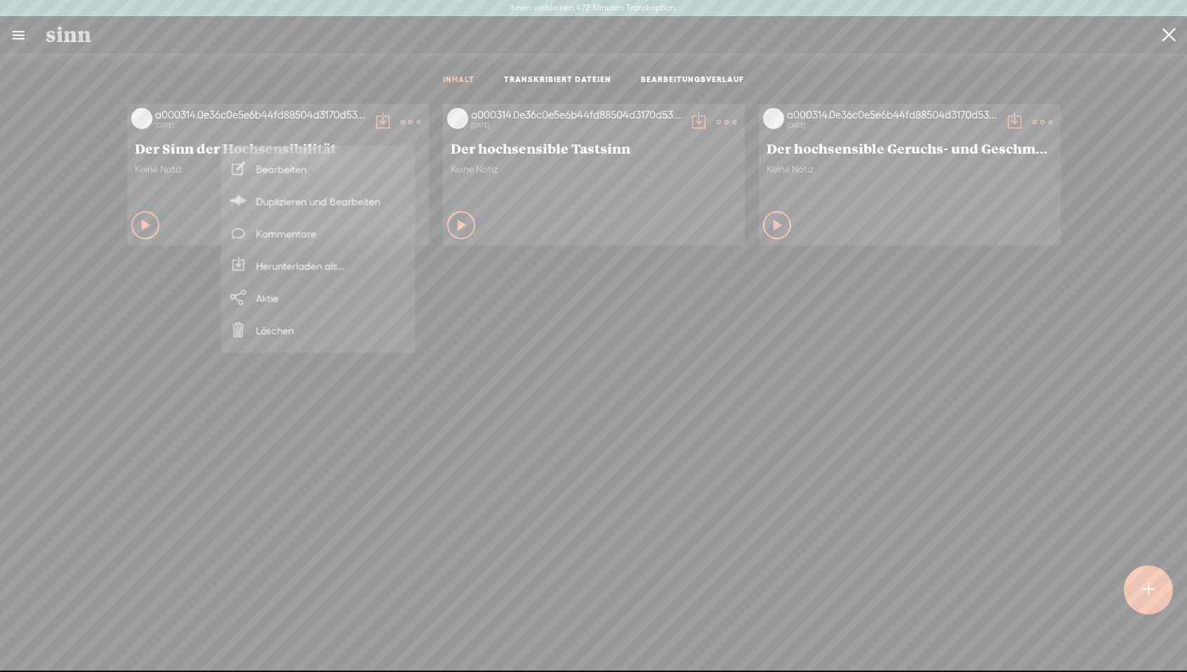
click at [319, 270] on font "Herunterladen als..." at bounding box center [300, 266] width 88 height 12
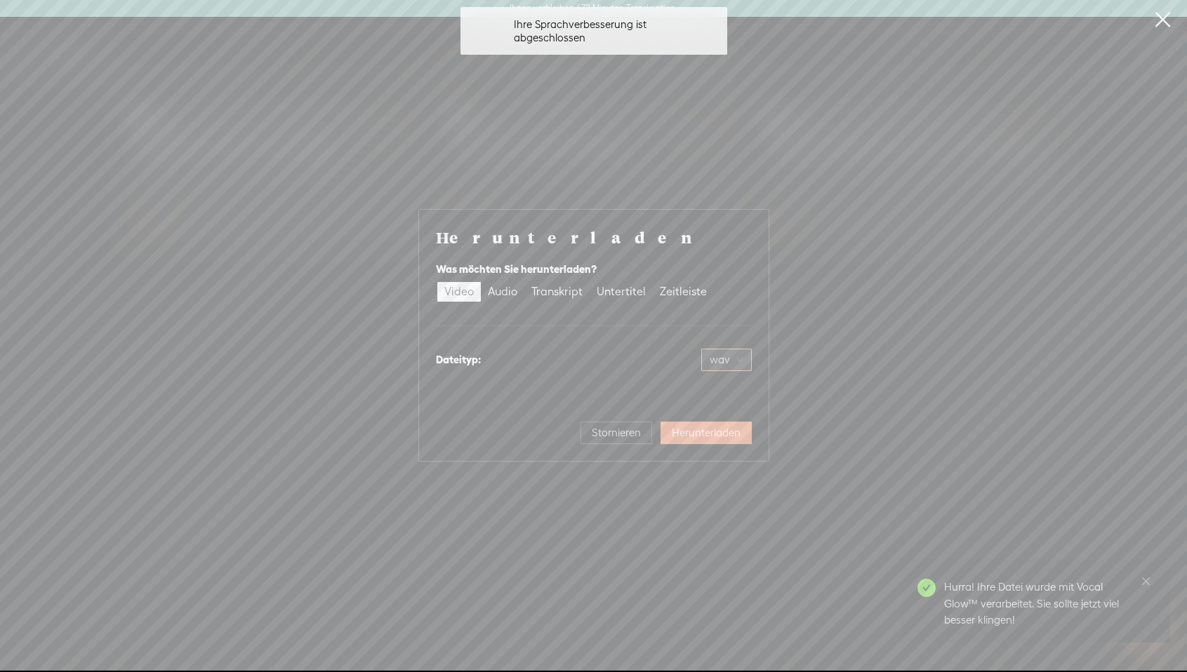
click at [718, 356] on font "wav" at bounding box center [720, 360] width 20 height 12
click at [739, 359] on span "wav" at bounding box center [727, 360] width 34 height 21
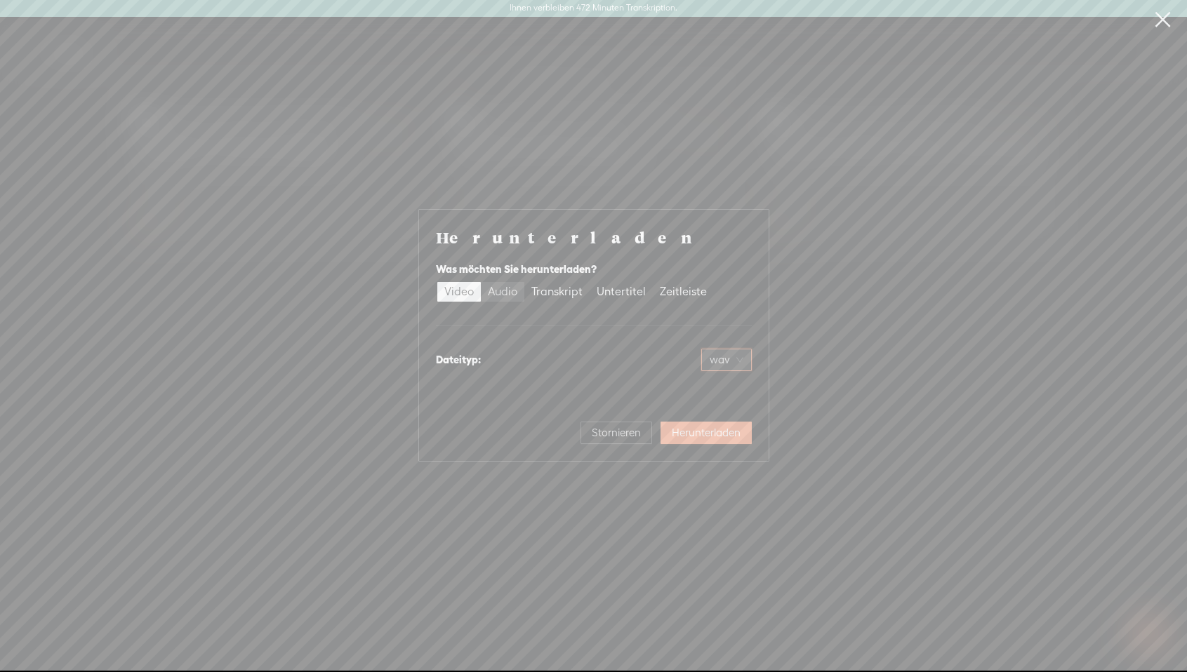
click at [507, 296] on font "Audio" at bounding box center [502, 291] width 29 height 13
click at [481, 282] on input "Audio" at bounding box center [481, 282] width 0 height 0
click at [717, 353] on span "WAV audio (.wav)" at bounding box center [694, 360] width 97 height 21
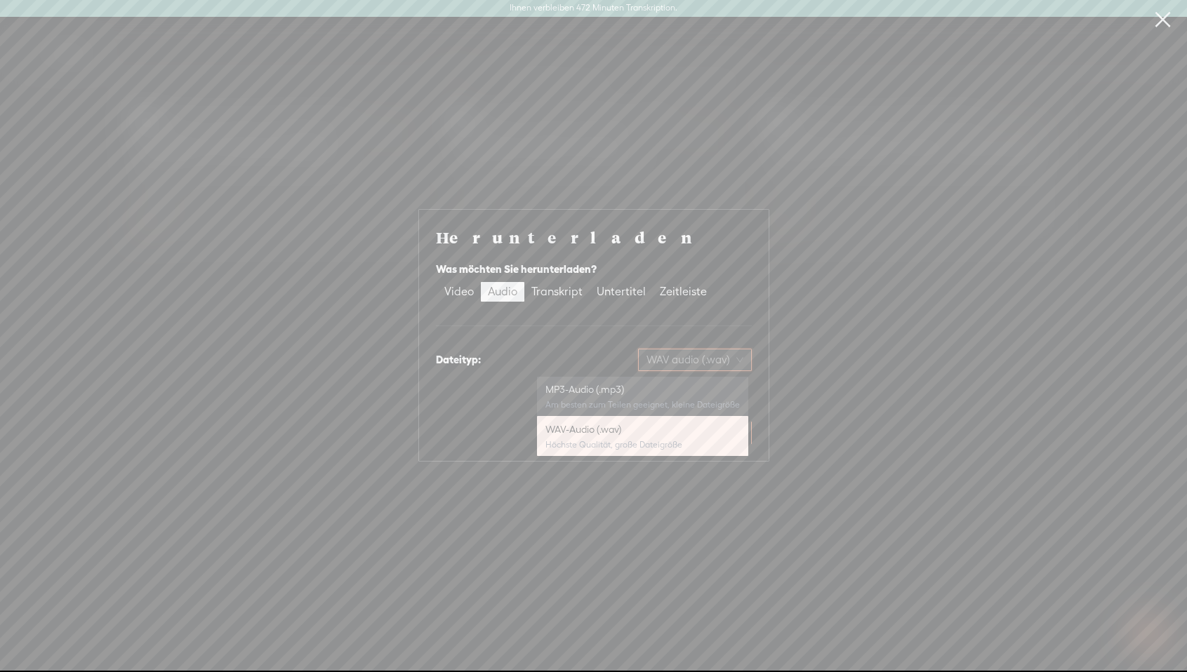
click at [642, 398] on div "MP3-Audio (.mp3) Am besten zum Teilen geeignet, kleine Dateigröße" at bounding box center [642, 397] width 194 height 34
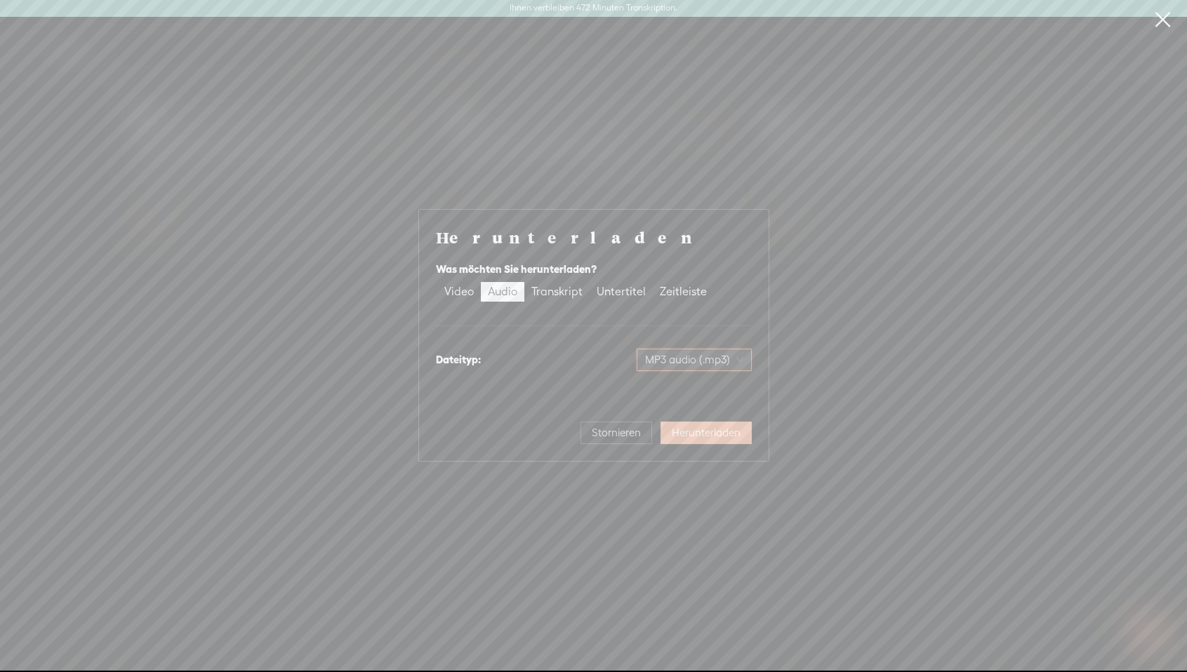
click at [724, 438] on font "Herunterladen" at bounding box center [706, 433] width 69 height 12
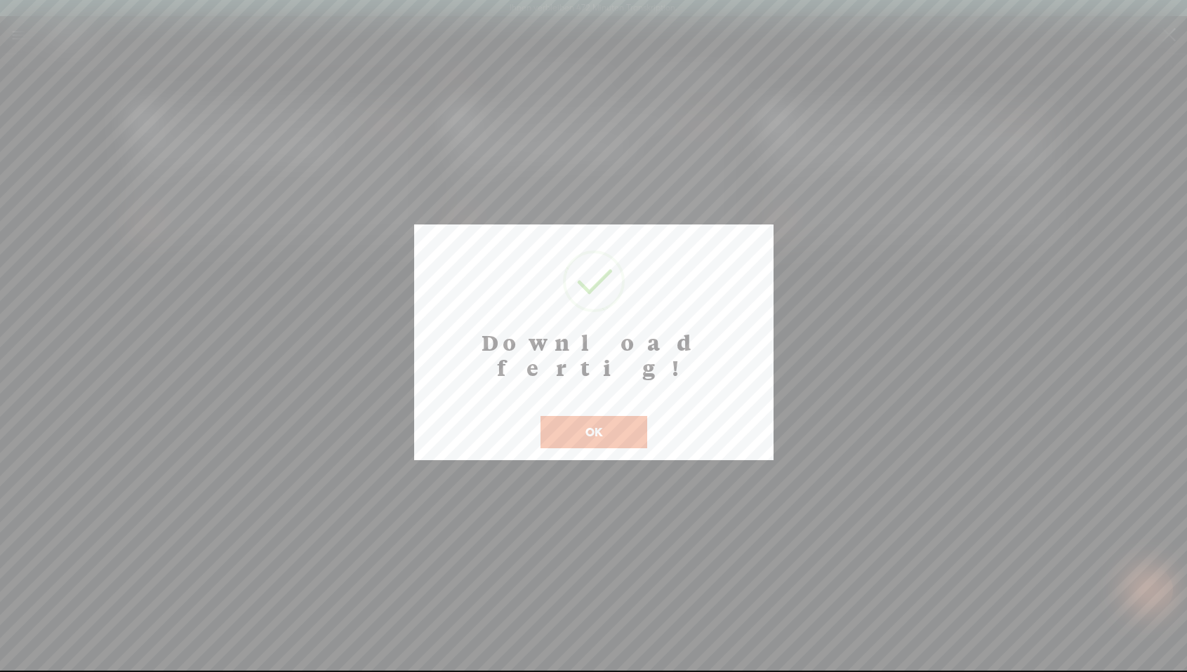
click at [621, 416] on button "OK" at bounding box center [594, 432] width 107 height 32
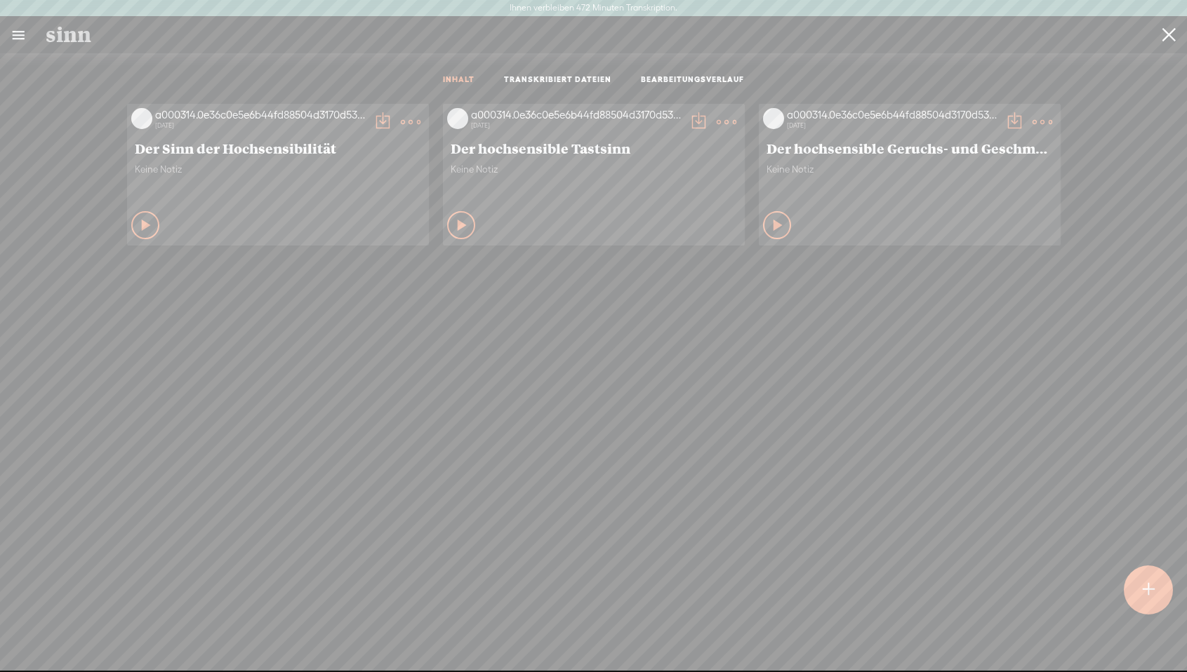
click at [148, 220] on div "Play Content" at bounding box center [145, 225] width 28 height 28
click at [139, 222] on icon at bounding box center [146, 225] width 14 height 14
click at [403, 119] on t at bounding box center [411, 122] width 20 height 20
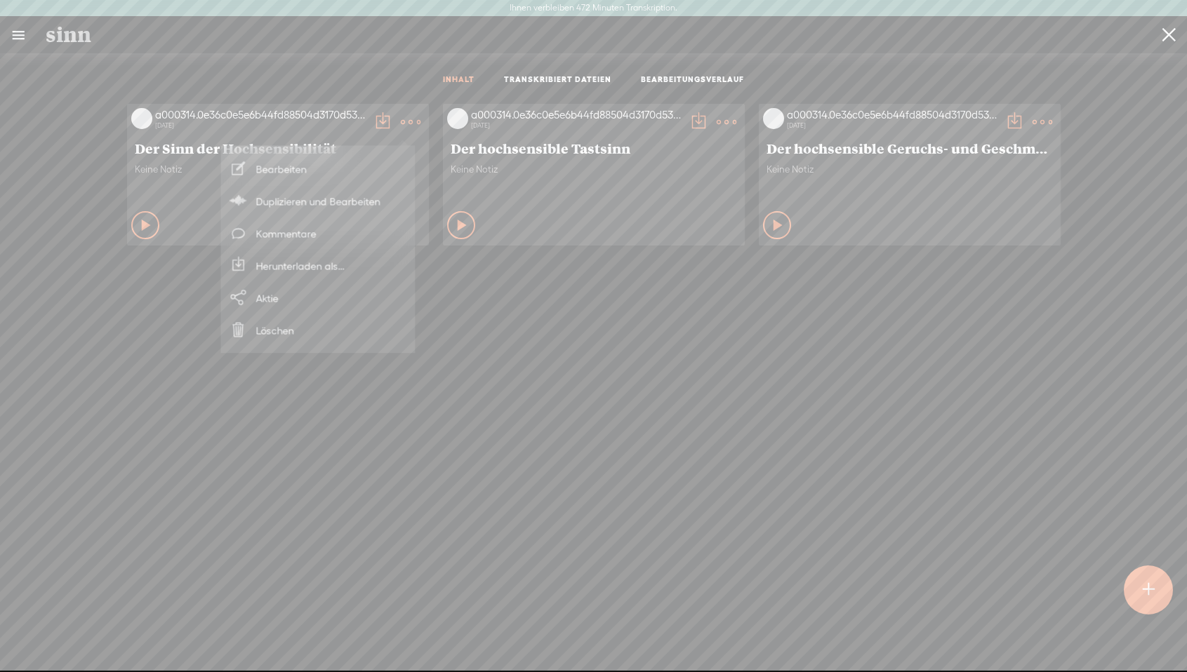
click at [317, 260] on font "Herunterladen als..." at bounding box center [300, 266] width 88 height 12
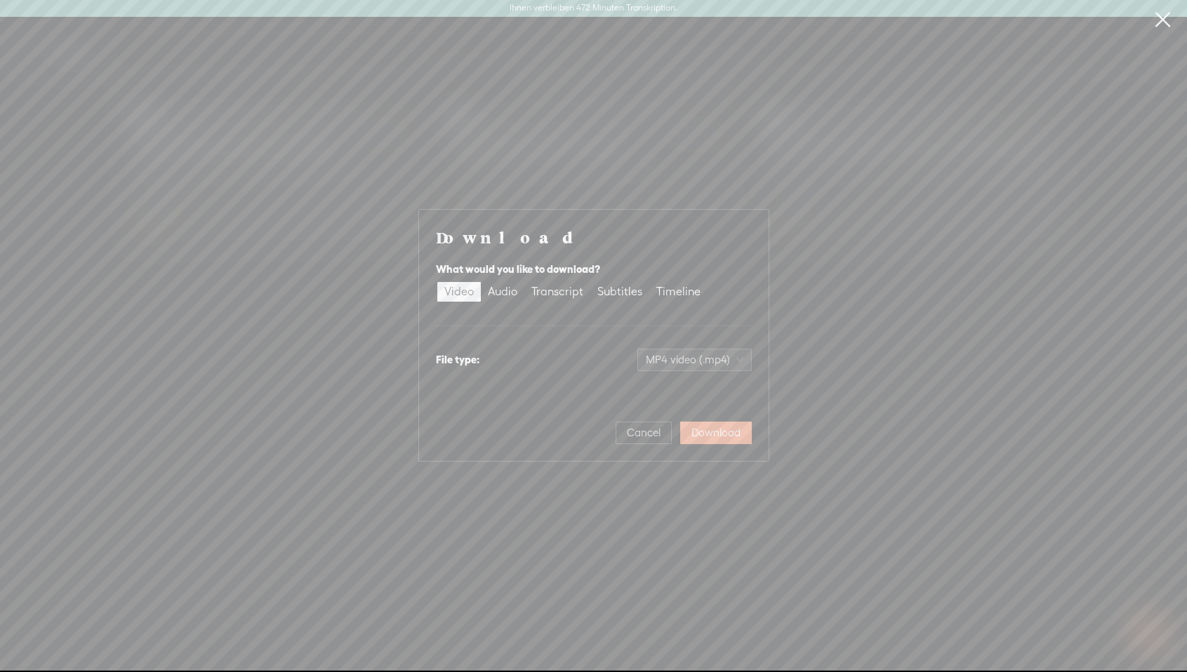
scroll to position [11, 0]
click at [498, 297] on font "Audio" at bounding box center [502, 291] width 29 height 13
click at [481, 282] on input "Audio" at bounding box center [481, 282] width 0 height 0
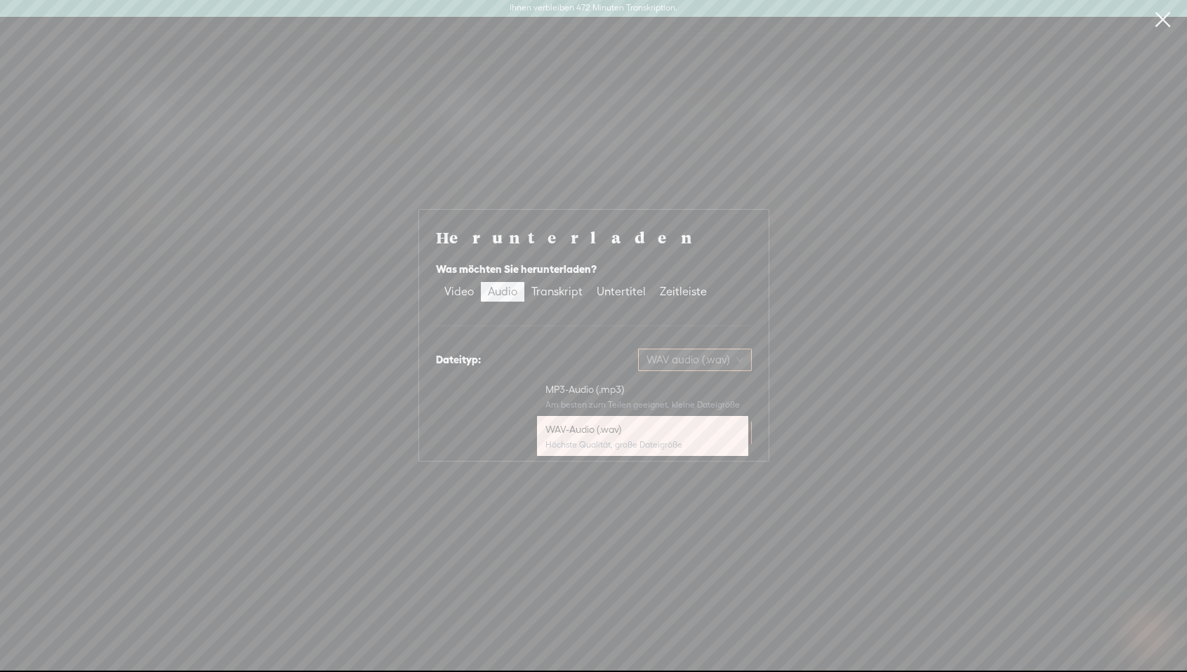
click at [704, 364] on span "WAV audio (.wav)" at bounding box center [694, 360] width 97 height 21
click at [639, 399] on div "Am besten zum Teilen geeignet, kleine Dateigröße" at bounding box center [642, 404] width 194 height 11
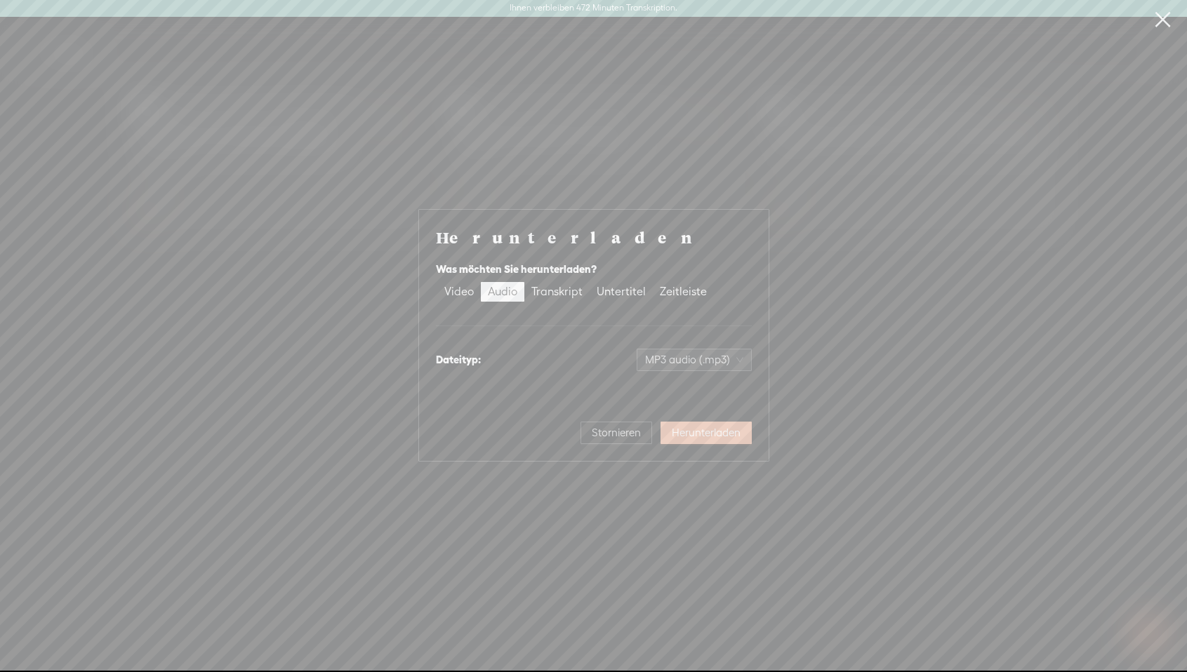
click at [691, 434] on font "Herunterladen" at bounding box center [706, 433] width 69 height 12
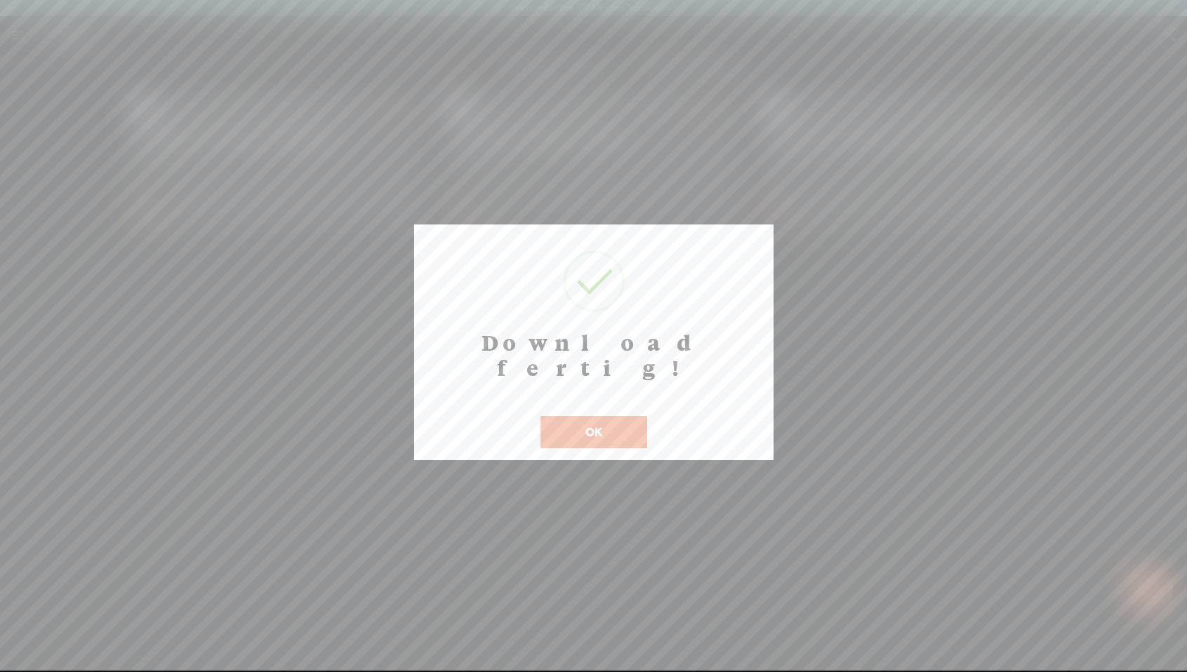
click at [602, 416] on button "OK" at bounding box center [594, 432] width 107 height 32
